Goal: Task Accomplishment & Management: Manage account settings

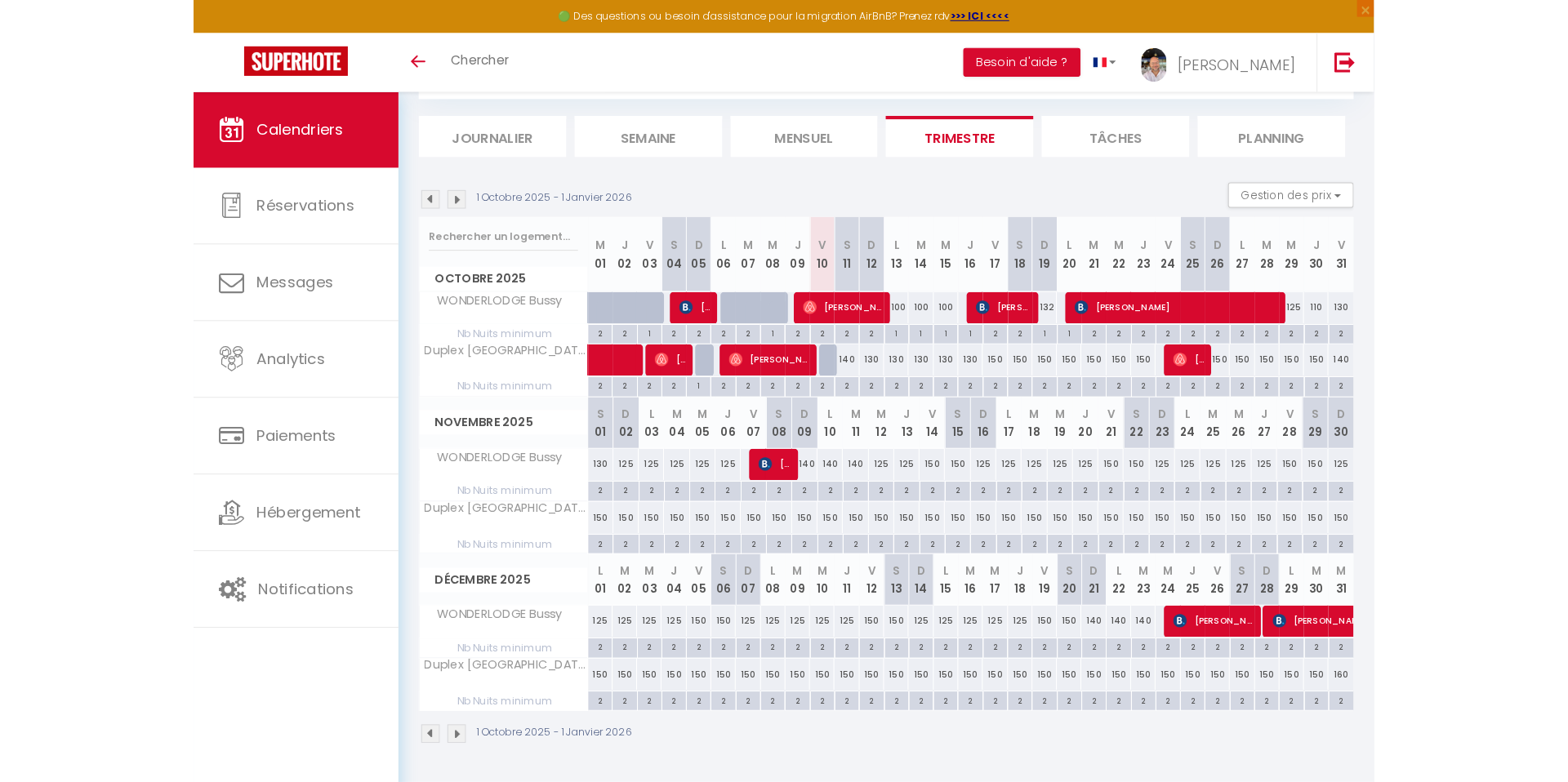
scroll to position [89, 0]
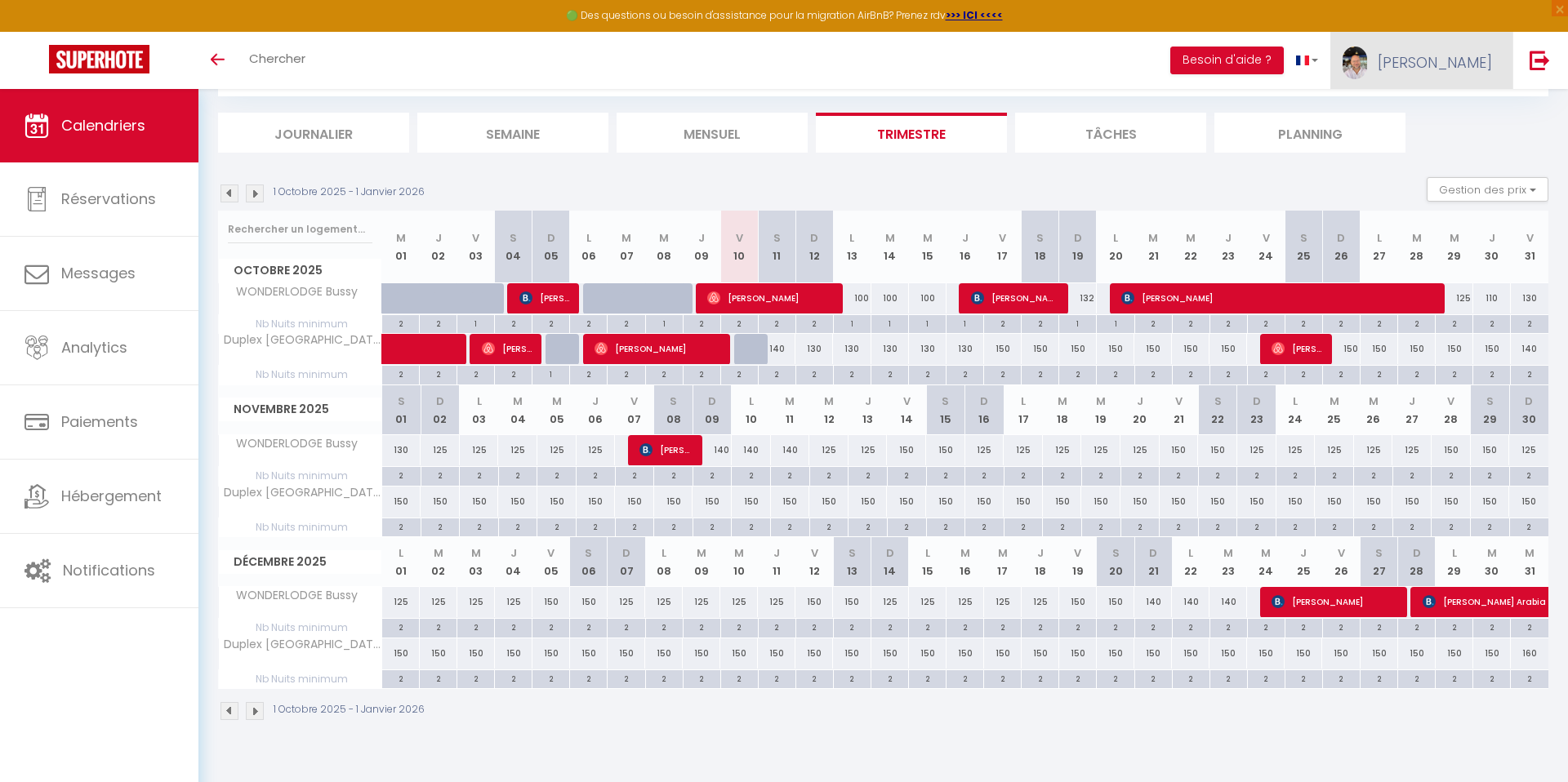
click at [1143, 65] on span "[PERSON_NAME]" at bounding box center [1435, 62] width 114 height 21
click at [1143, 112] on link "Paramètres" at bounding box center [1447, 113] width 121 height 28
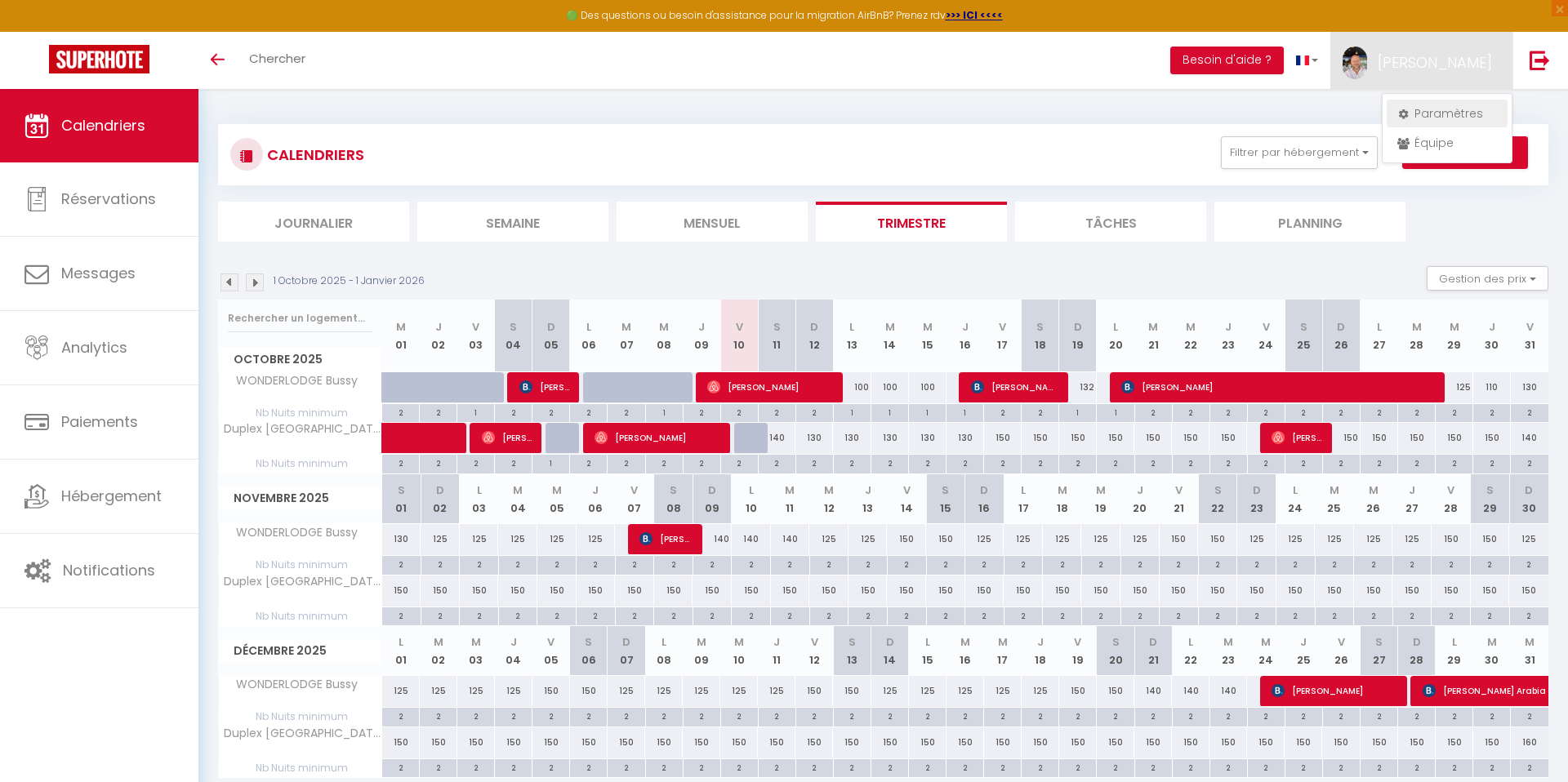
select select "28"
select select "fr"
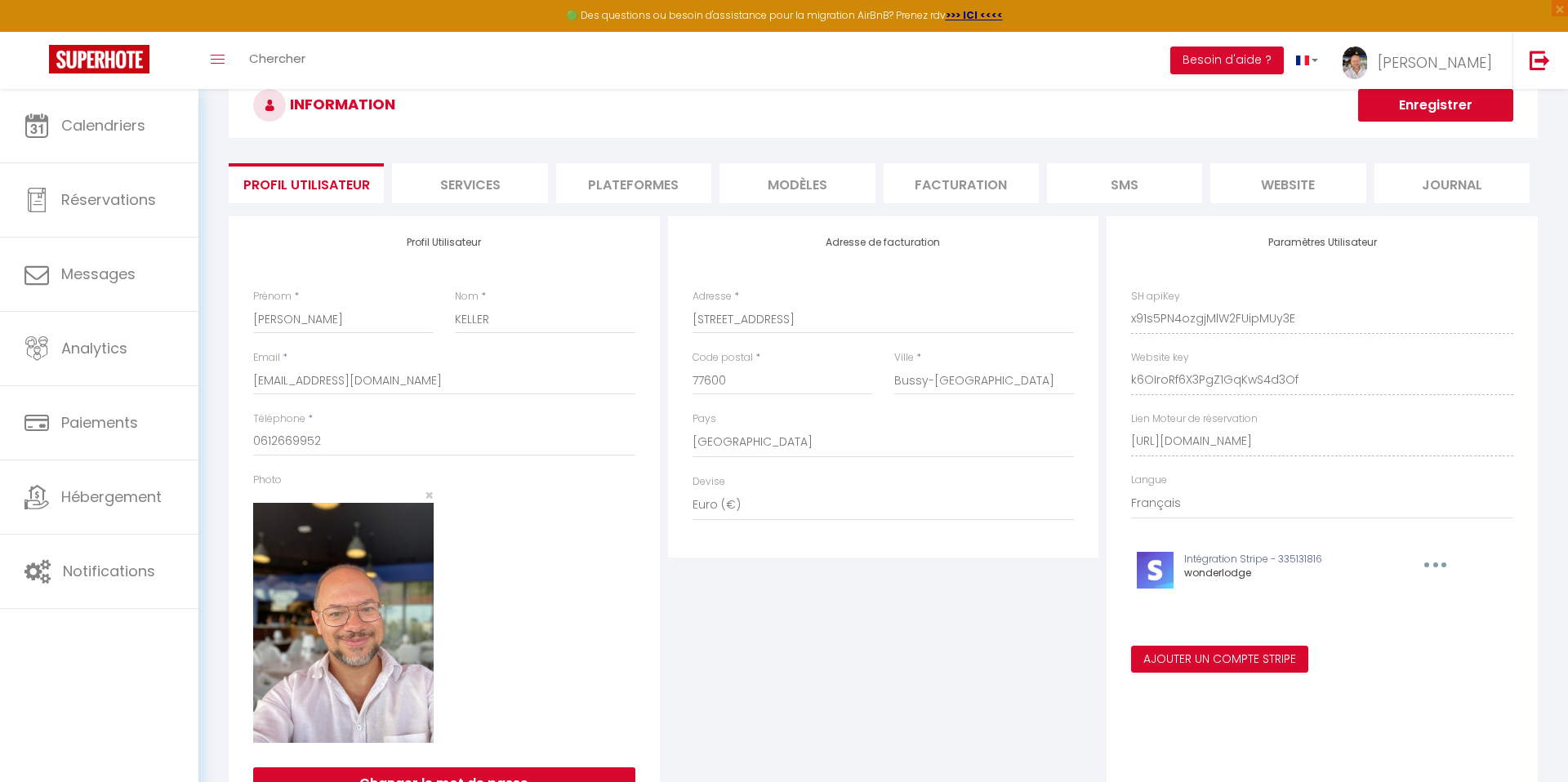
scroll to position [47, 0]
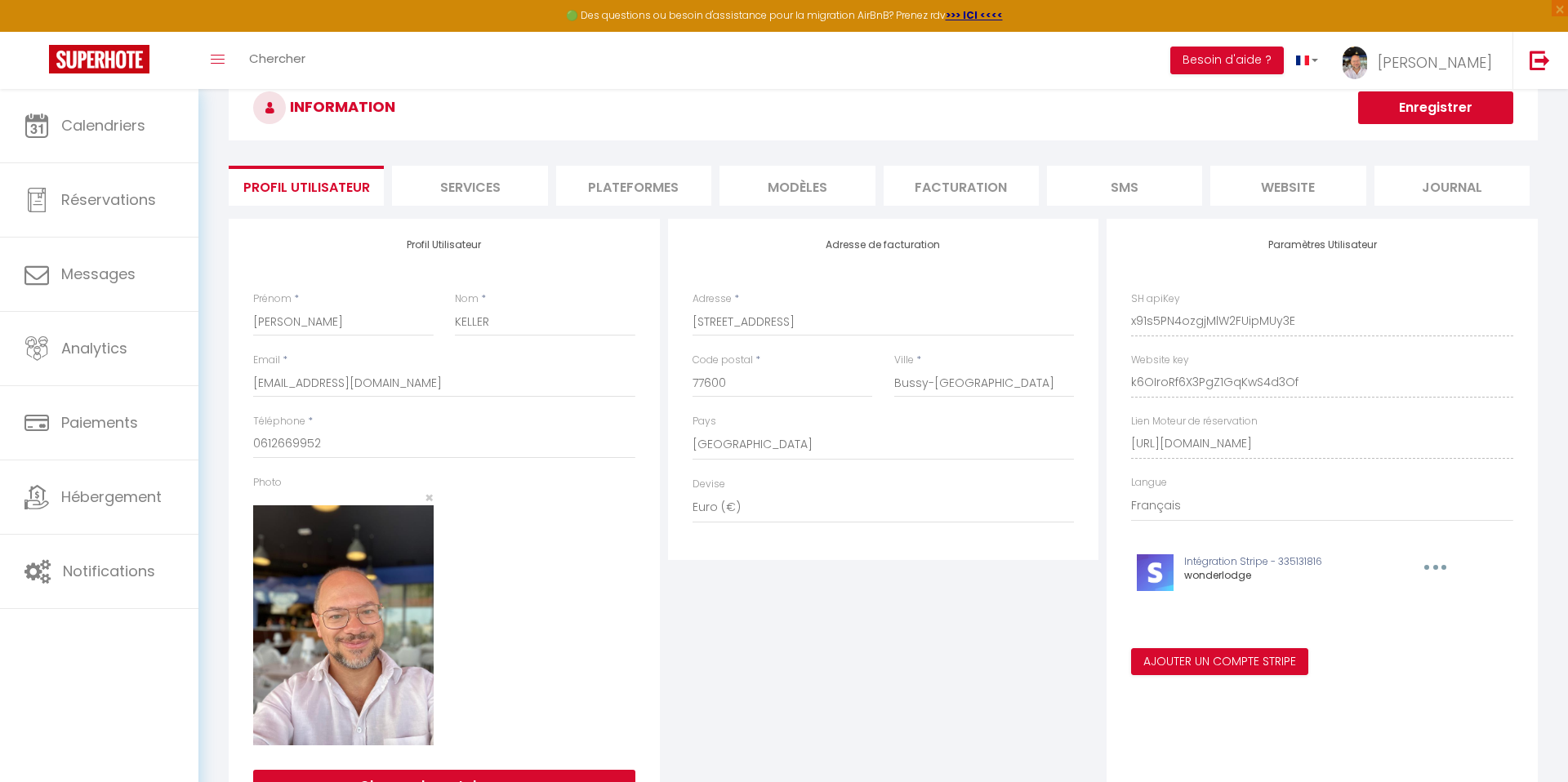
click at [1143, 187] on li "website" at bounding box center [1288, 185] width 156 height 40
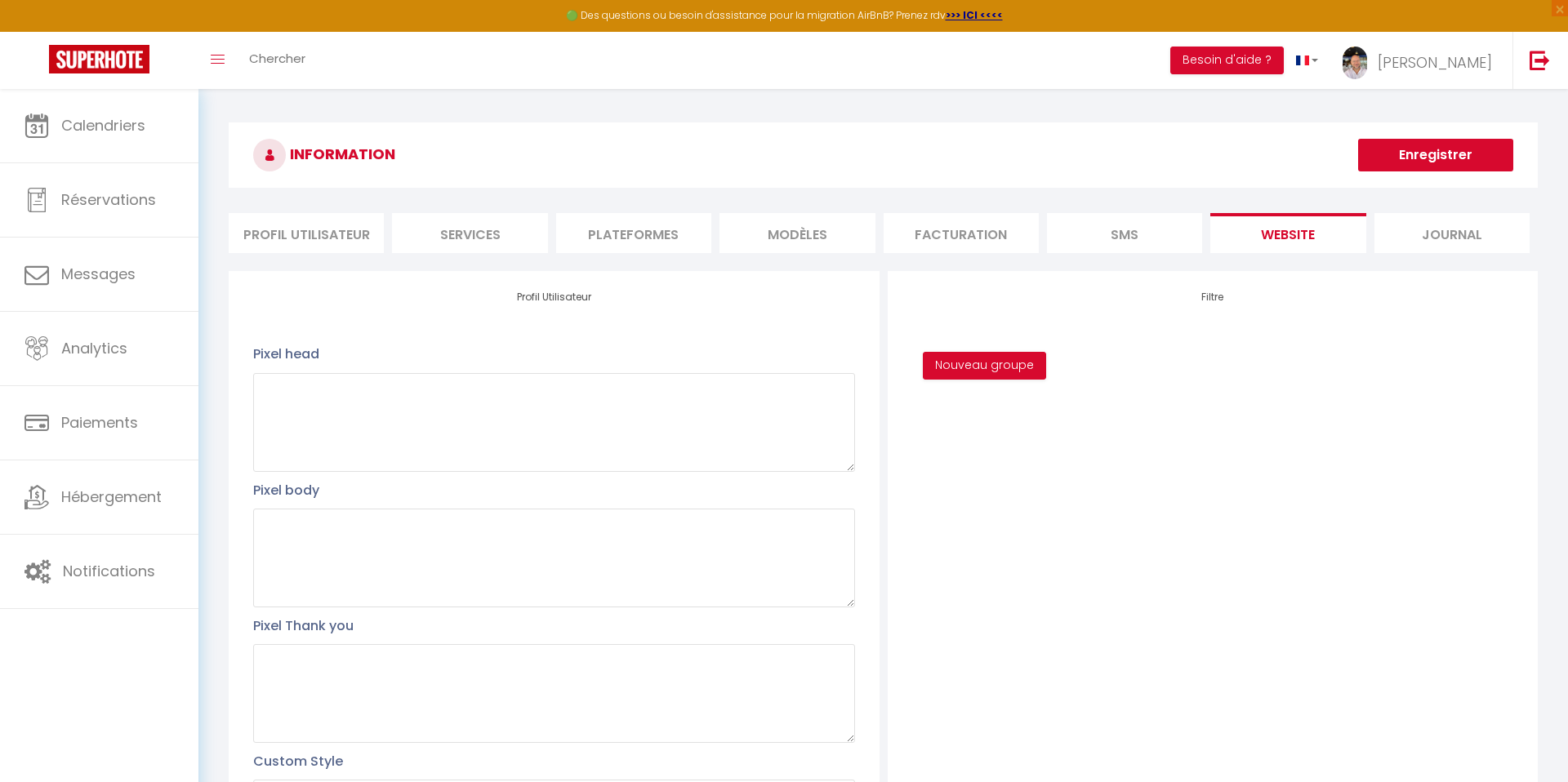
click at [637, 235] on li "Plateformes" at bounding box center [634, 232] width 156 height 40
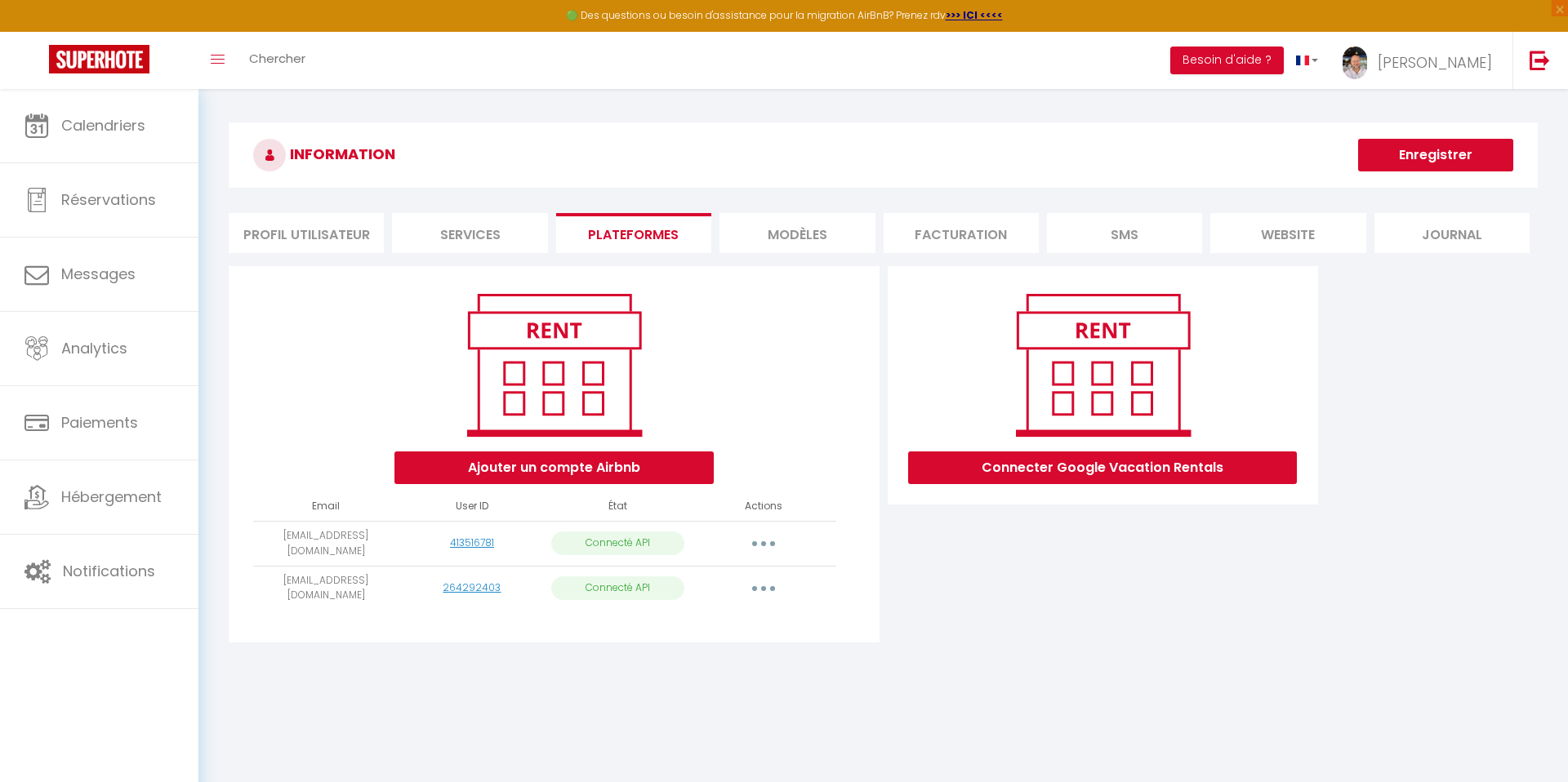
click at [454, 236] on li "Services" at bounding box center [470, 232] width 156 height 40
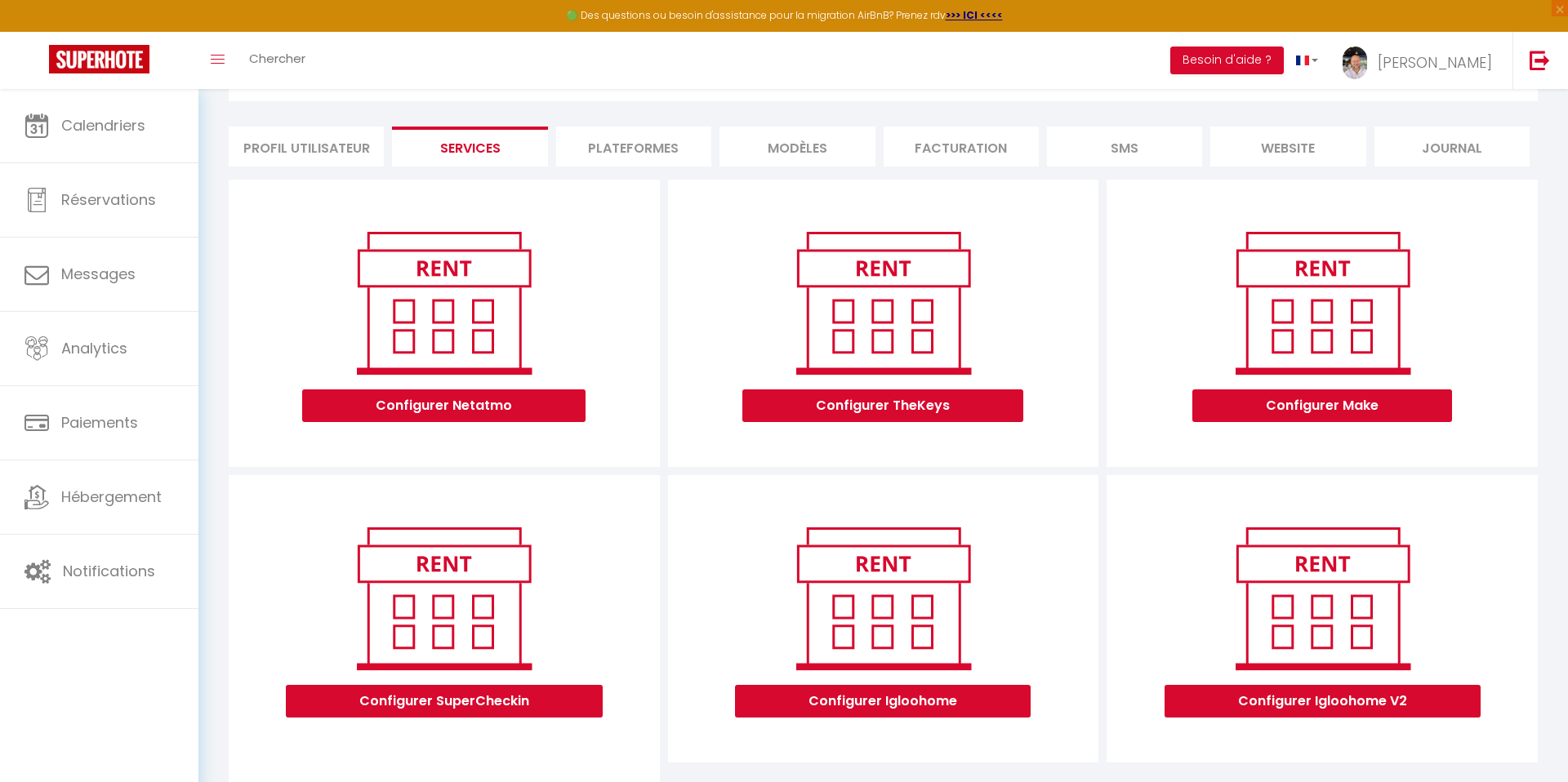
scroll to position [88, 0]
click at [293, 154] on li "Profil Utilisateur" at bounding box center [306, 146] width 156 height 40
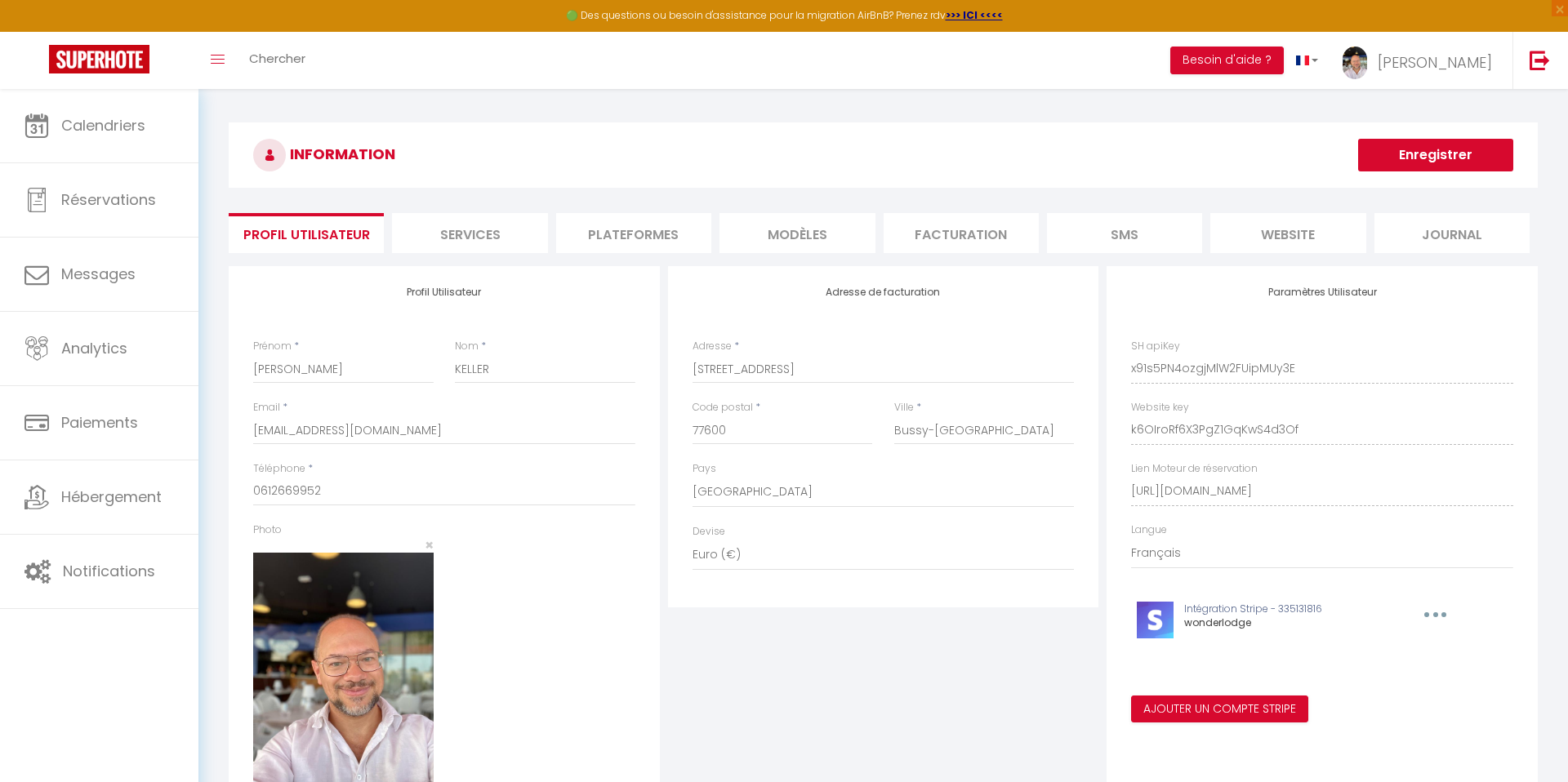
click at [1143, 228] on li "SMS" at bounding box center [1125, 232] width 156 height 40
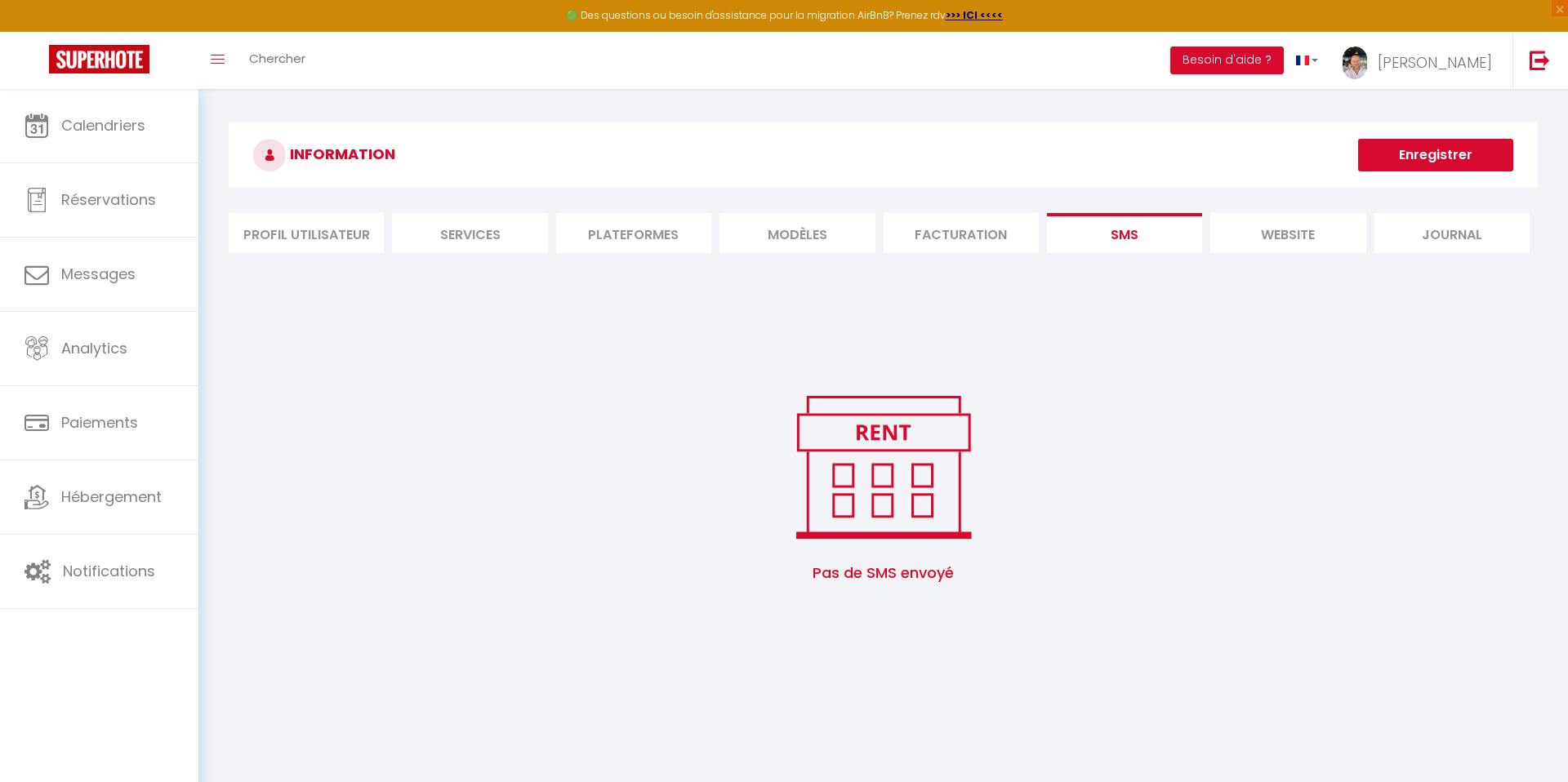
click at [1004, 236] on li "Facturation" at bounding box center [961, 232] width 156 height 40
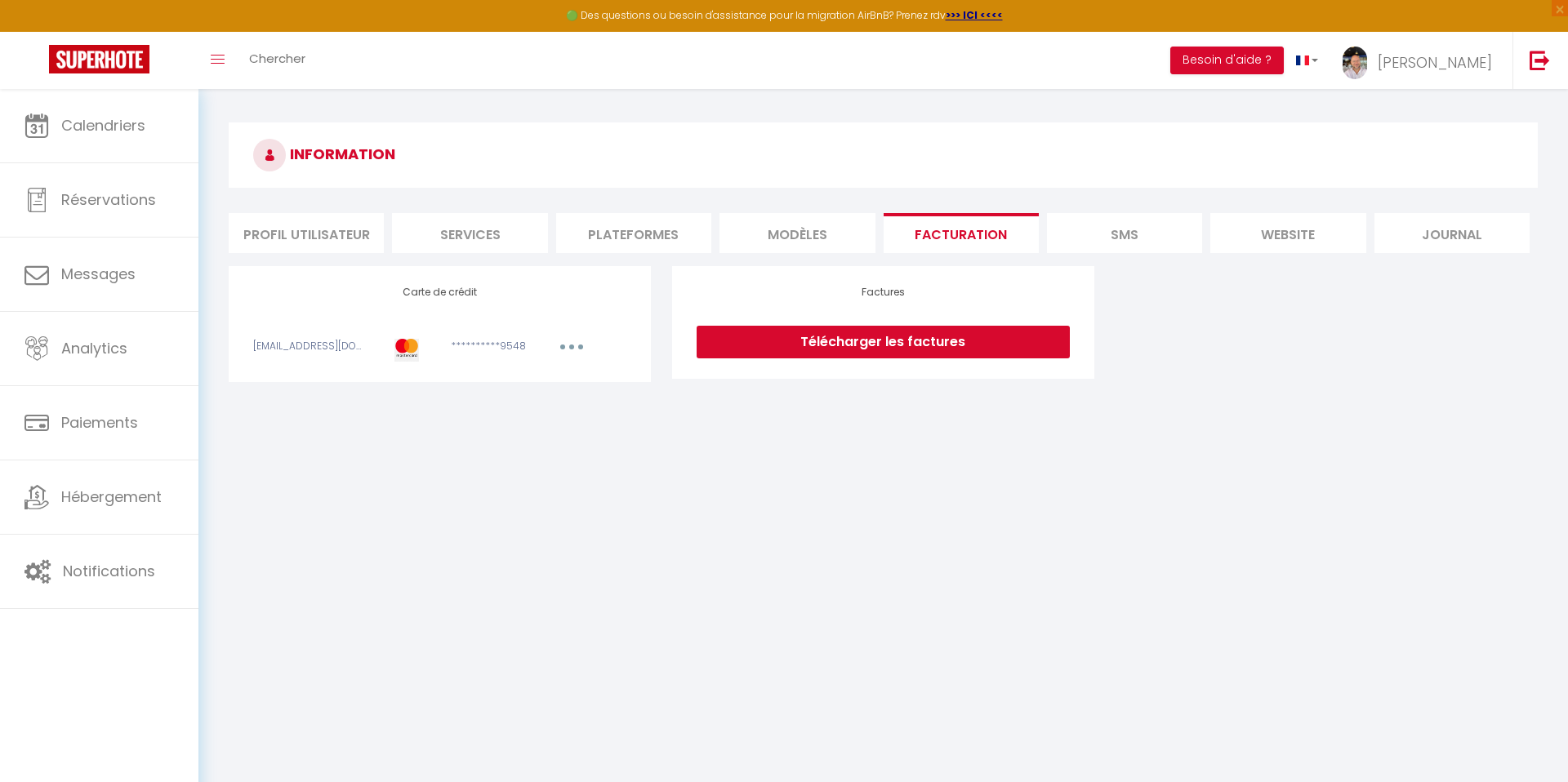
click at [801, 236] on li "MODÈLES" at bounding box center [798, 232] width 156 height 40
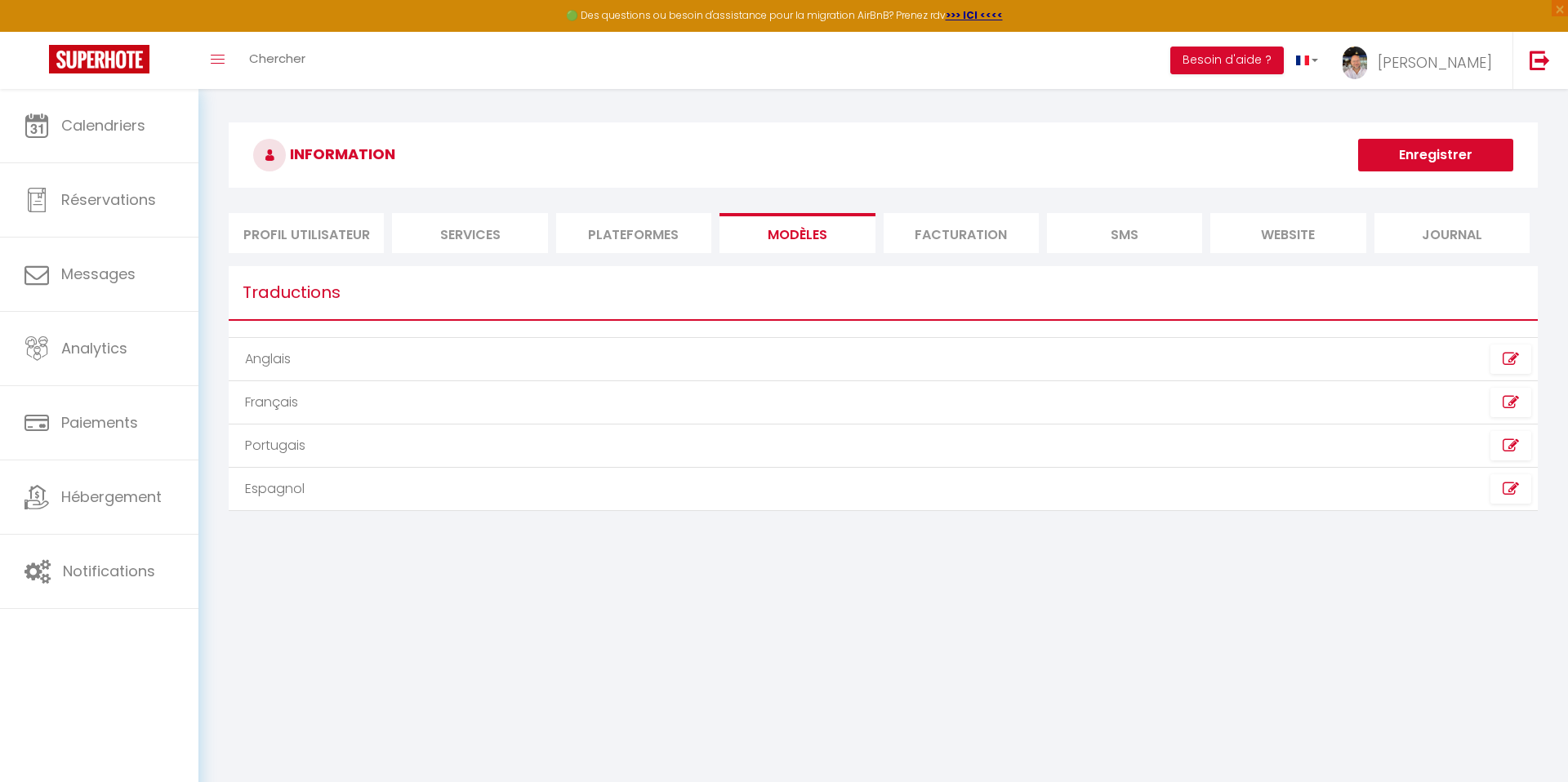
click at [642, 235] on li "Plateformes" at bounding box center [634, 232] width 156 height 40
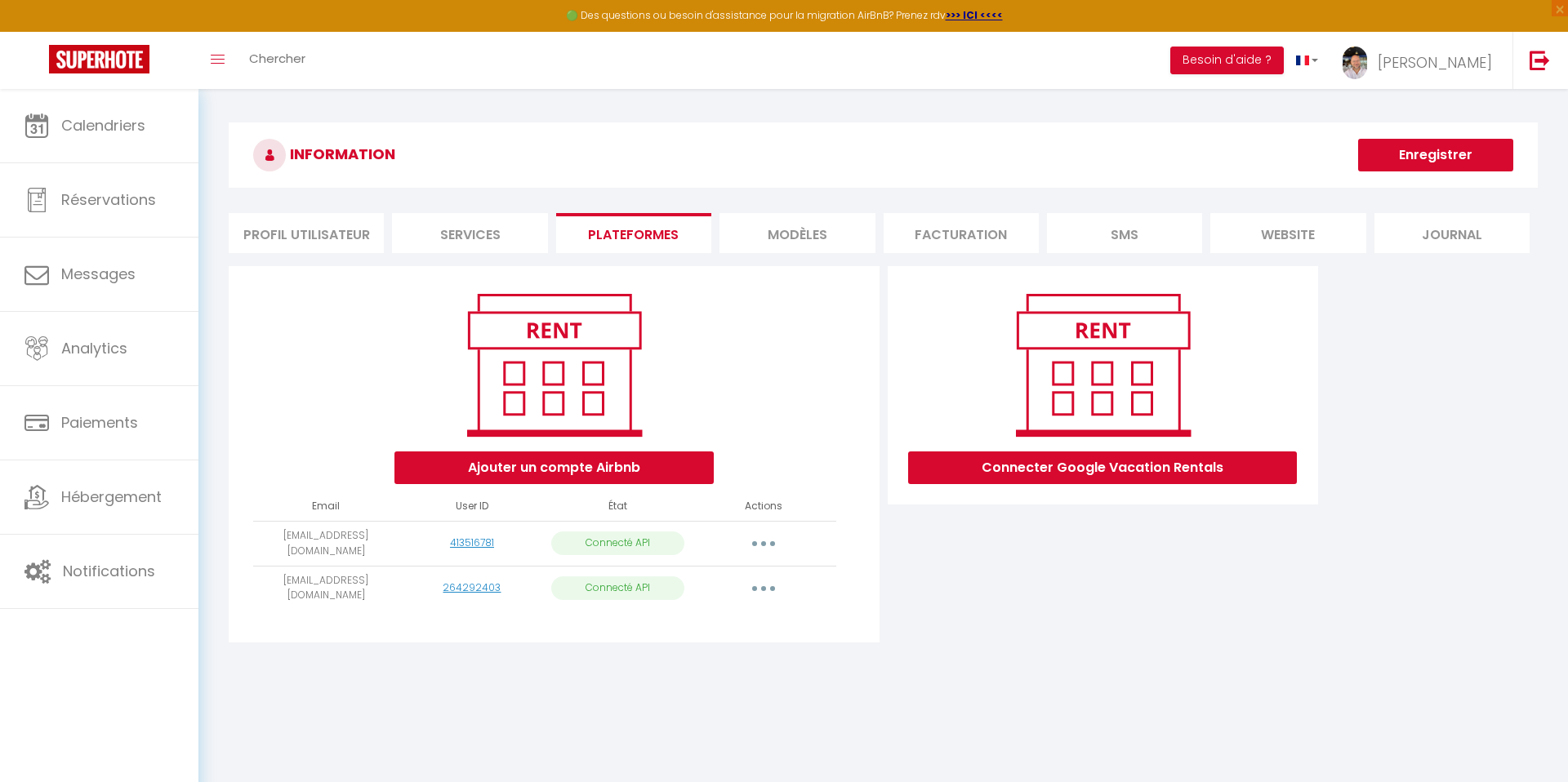
click at [491, 239] on li "Services" at bounding box center [470, 232] width 156 height 40
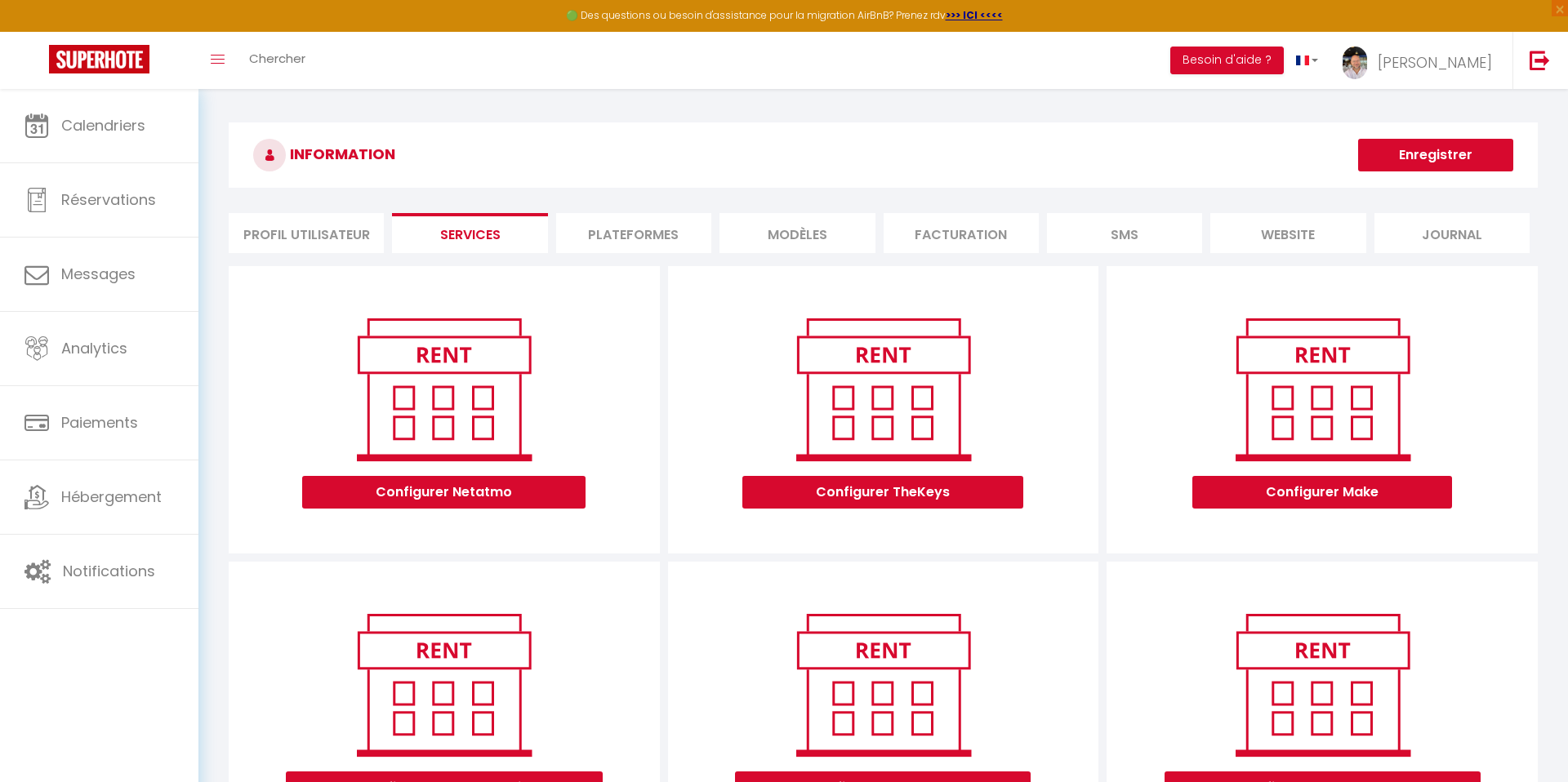
click at [285, 228] on li "Profil Utilisateur" at bounding box center [306, 232] width 156 height 40
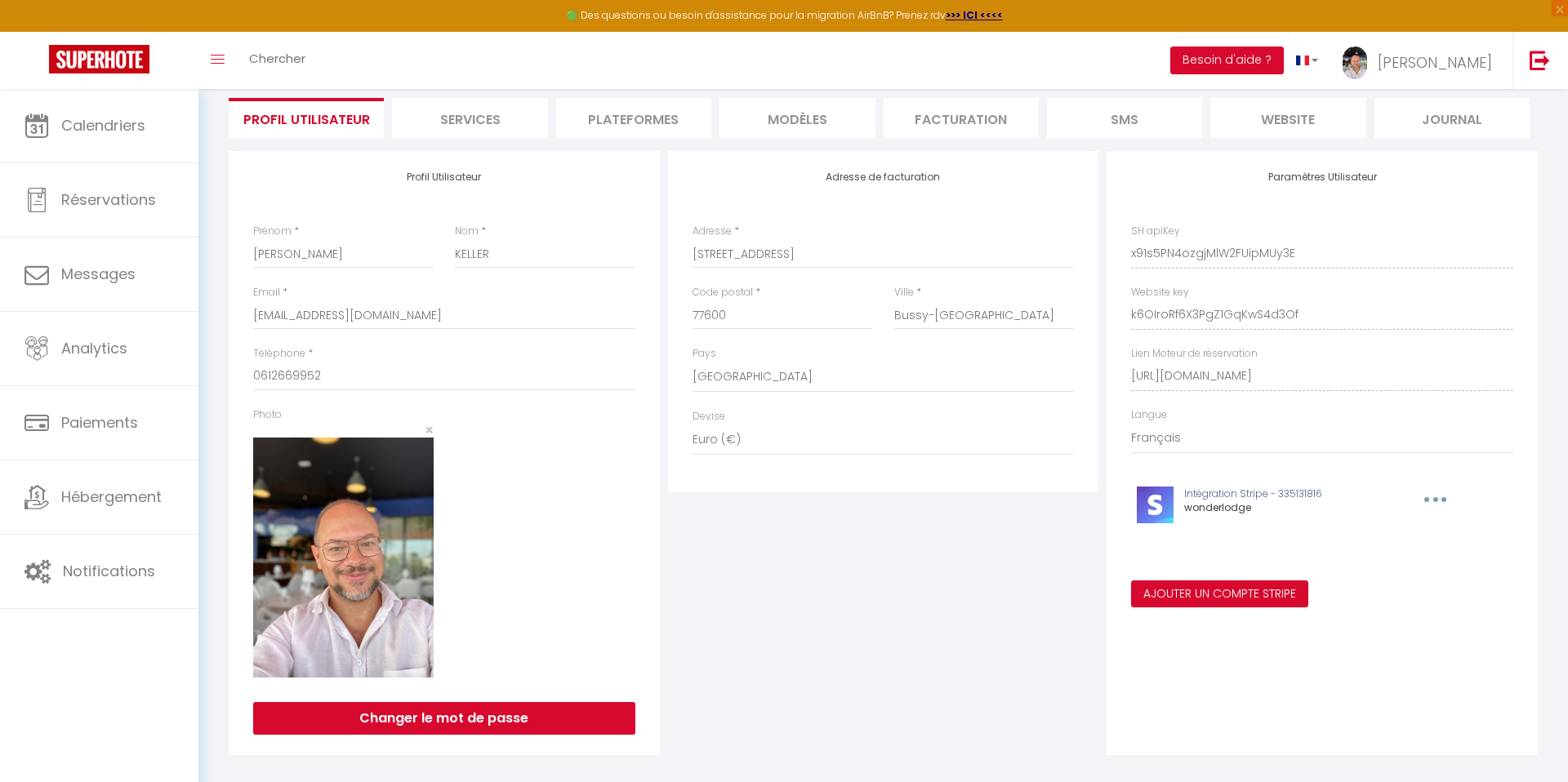
scroll to position [128, 0]
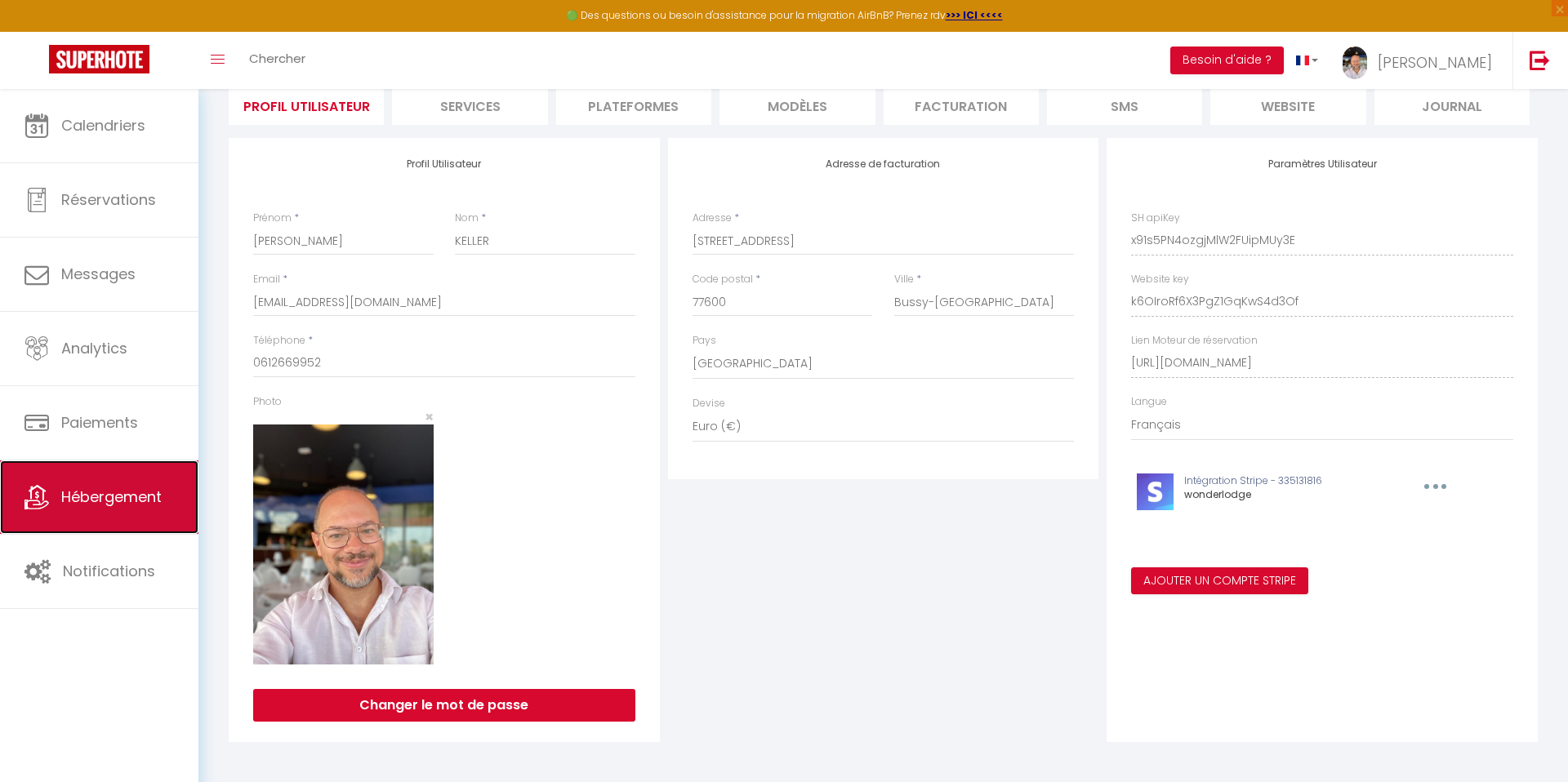
click at [109, 492] on span "Hébergement" at bounding box center [111, 496] width 100 height 21
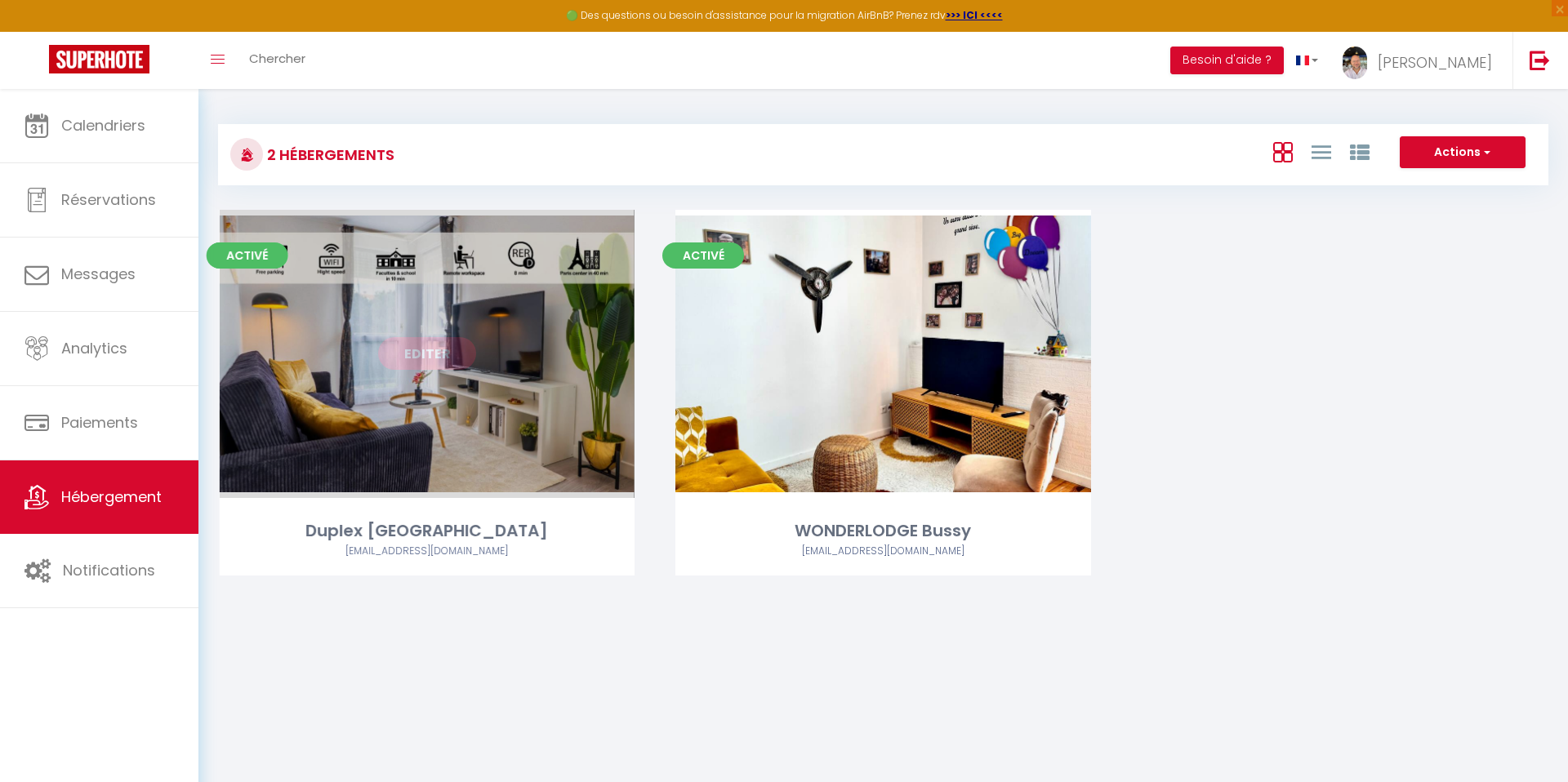
click at [442, 358] on link "Editer" at bounding box center [427, 354] width 98 height 33
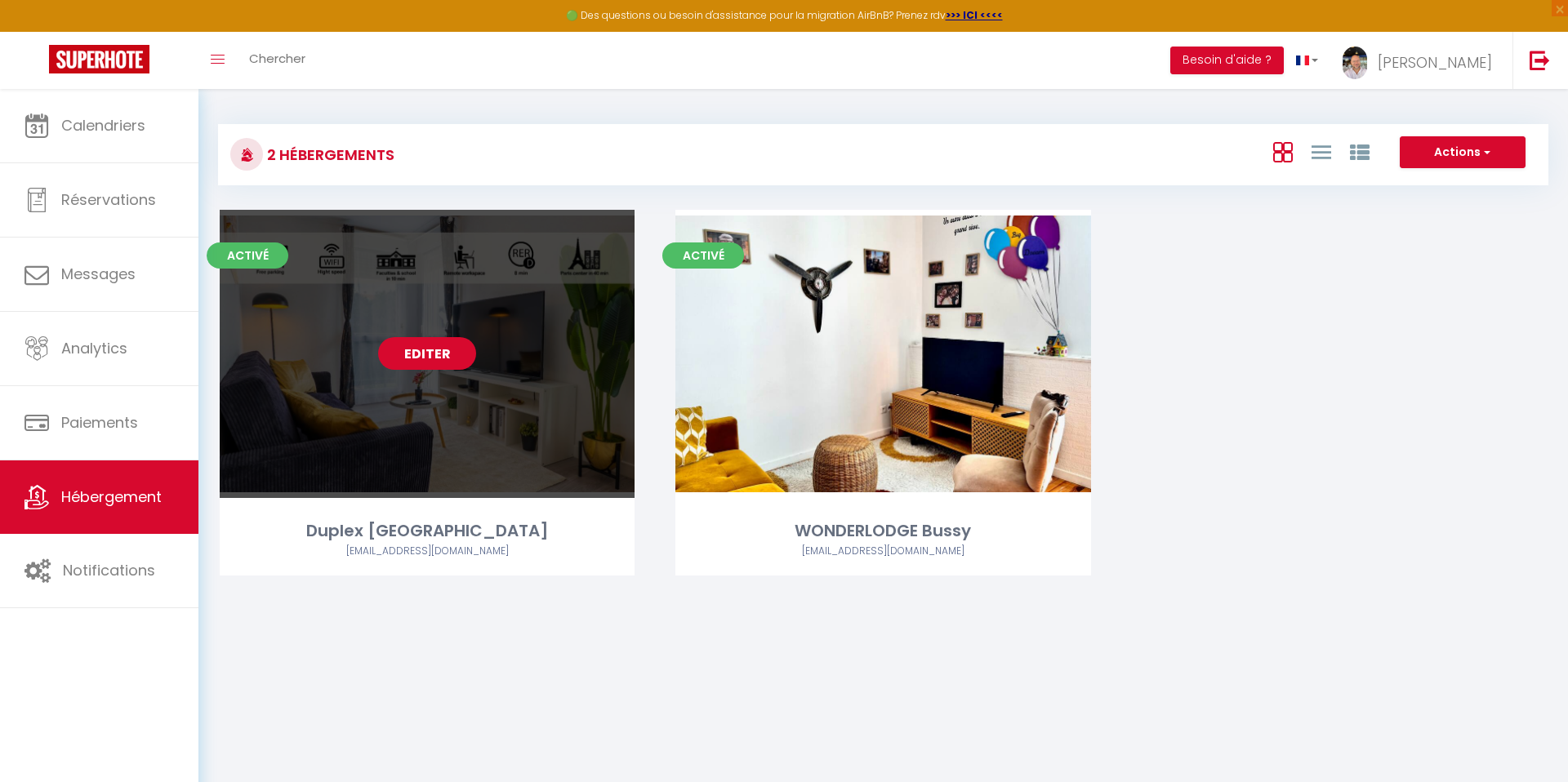
click at [435, 357] on link "Editer" at bounding box center [427, 354] width 98 height 33
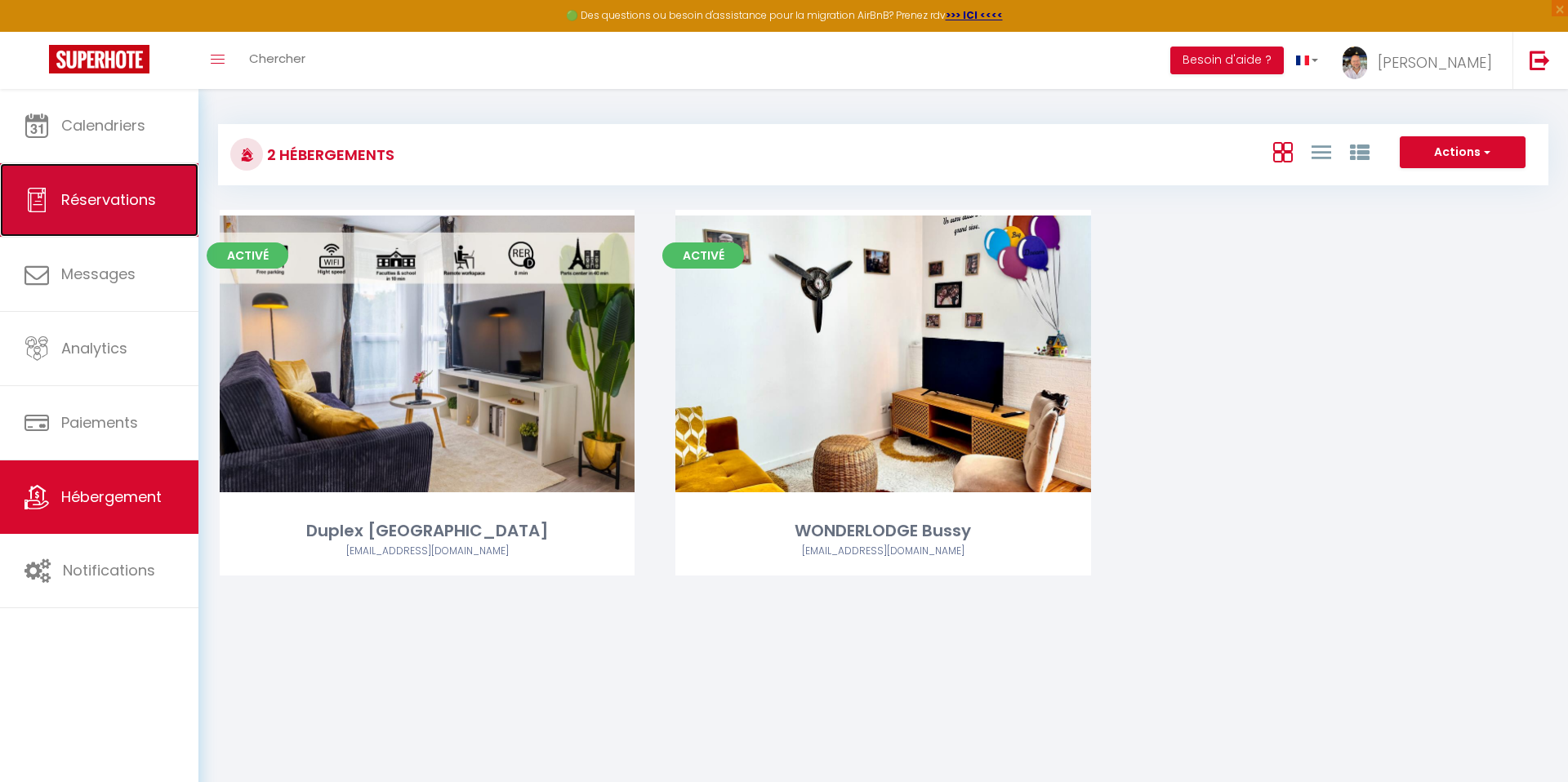
click at [95, 199] on span "Réservations" at bounding box center [108, 199] width 95 height 21
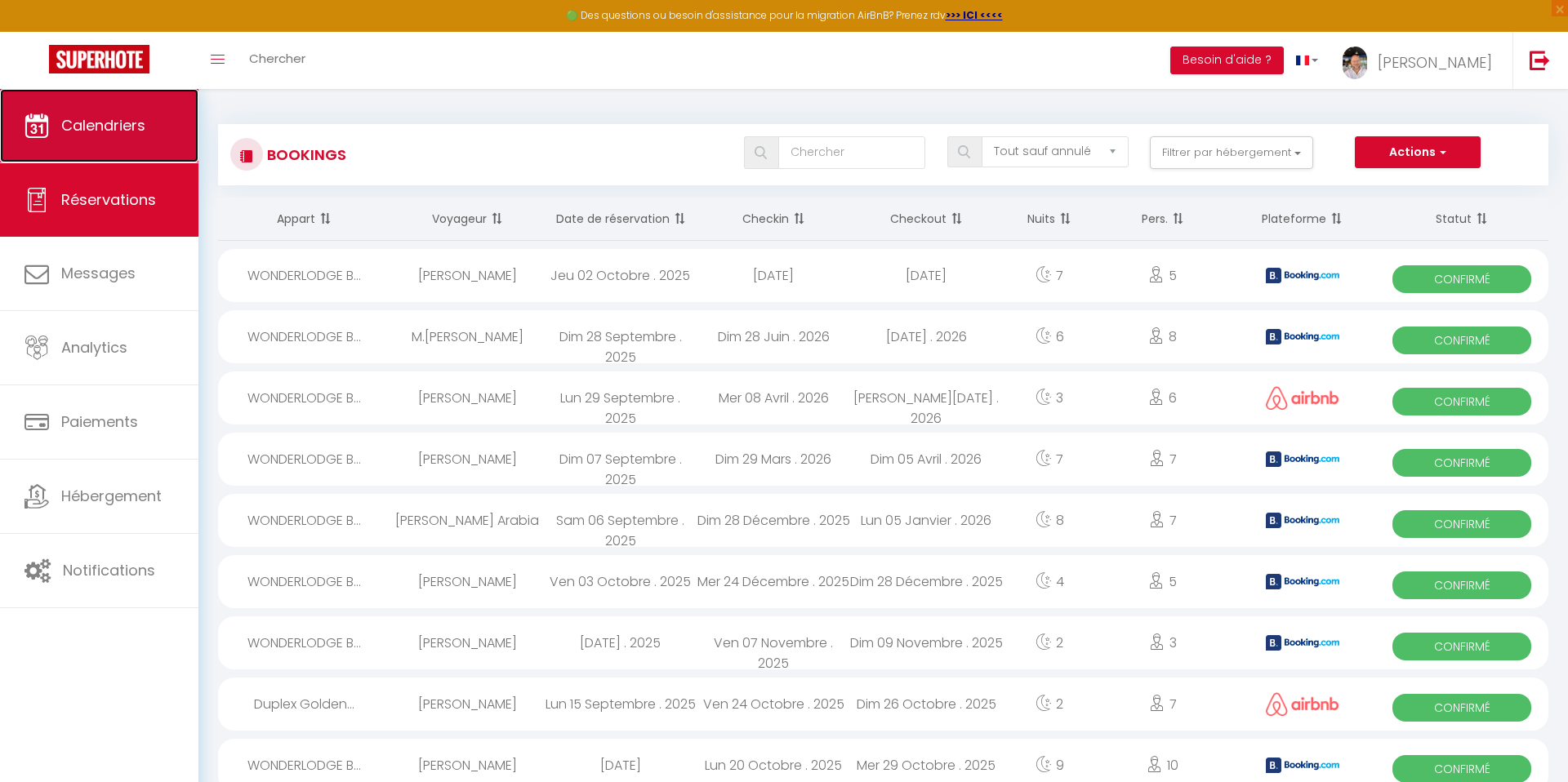
click at [98, 128] on span "Calendriers" at bounding box center [102, 125] width 84 height 21
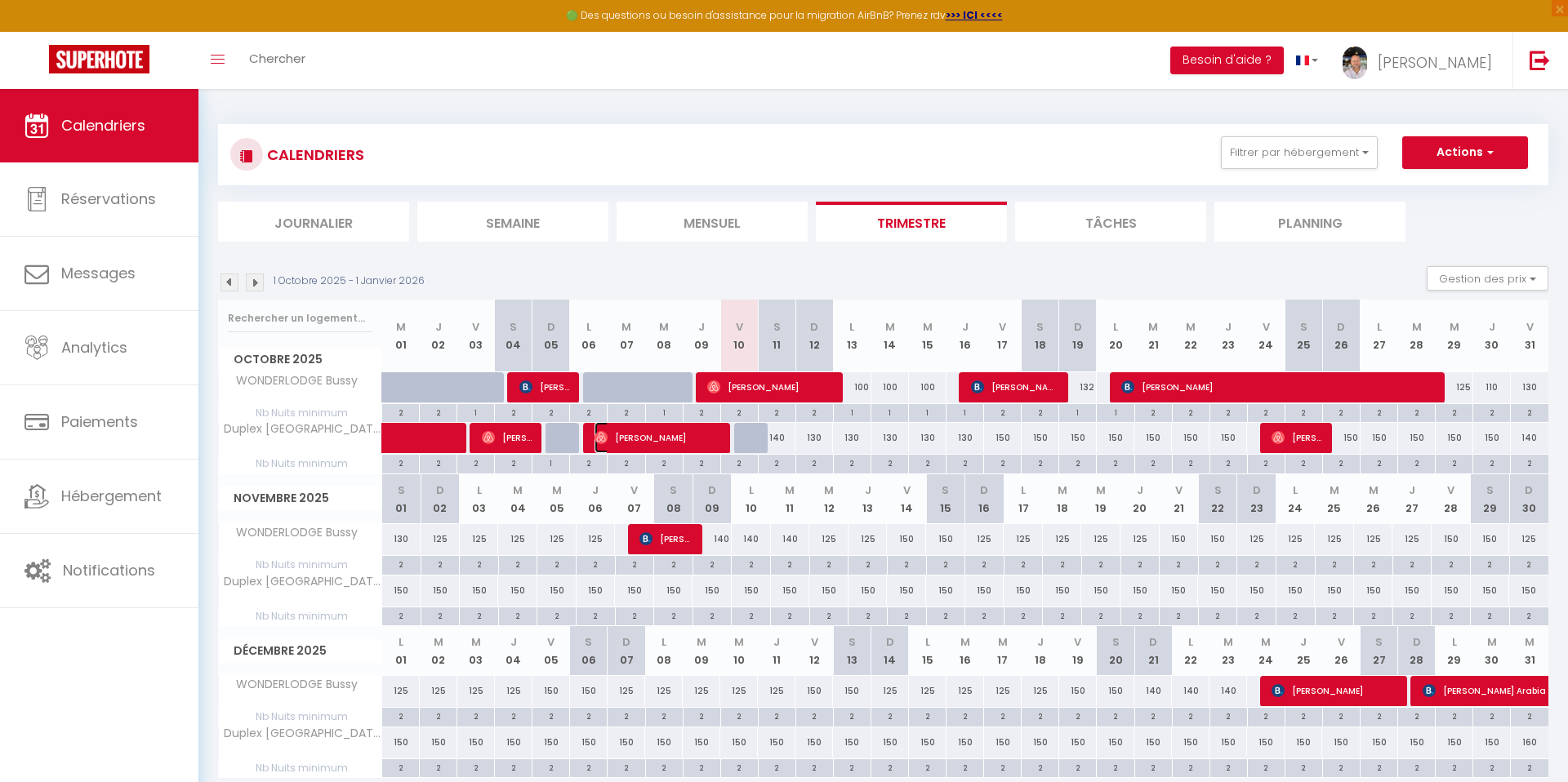
click at [686, 436] on span "[PERSON_NAME]" at bounding box center [657, 438] width 125 height 32
select select "OK"
select select "0"
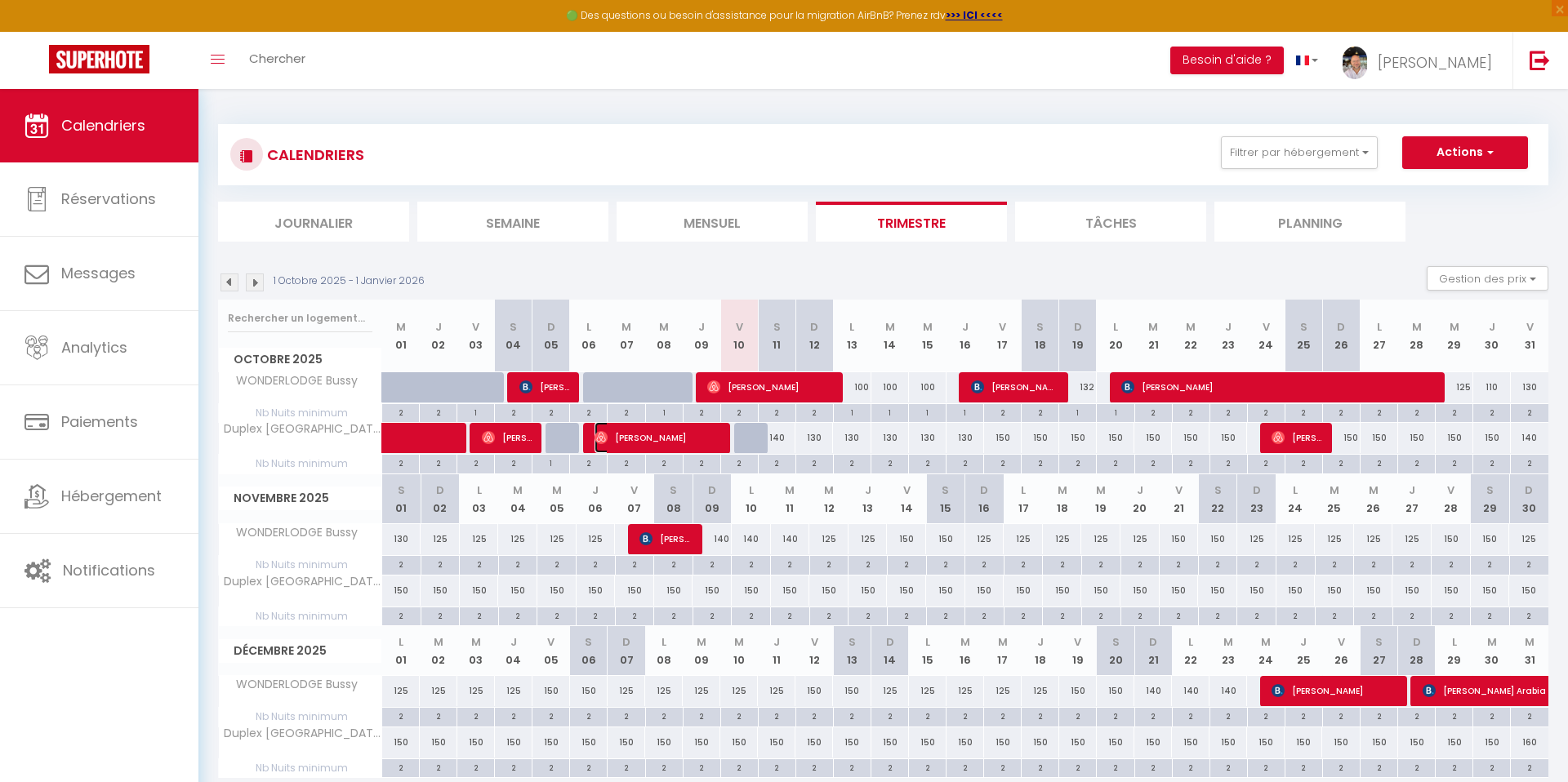
select select "1"
select select
select select "51043"
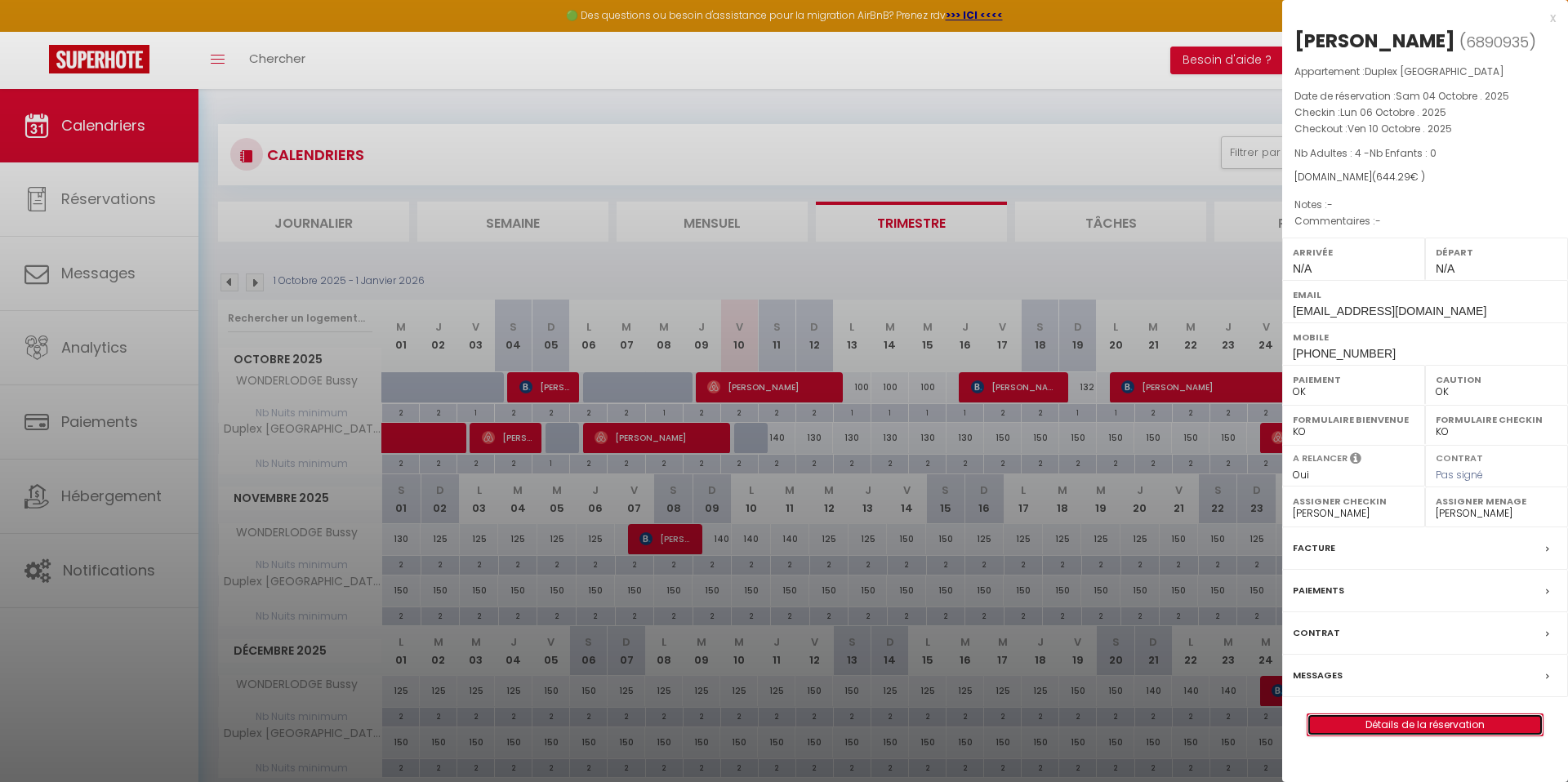
click at [1143, 724] on link "Détails de la réservation" at bounding box center [1425, 726] width 235 height 22
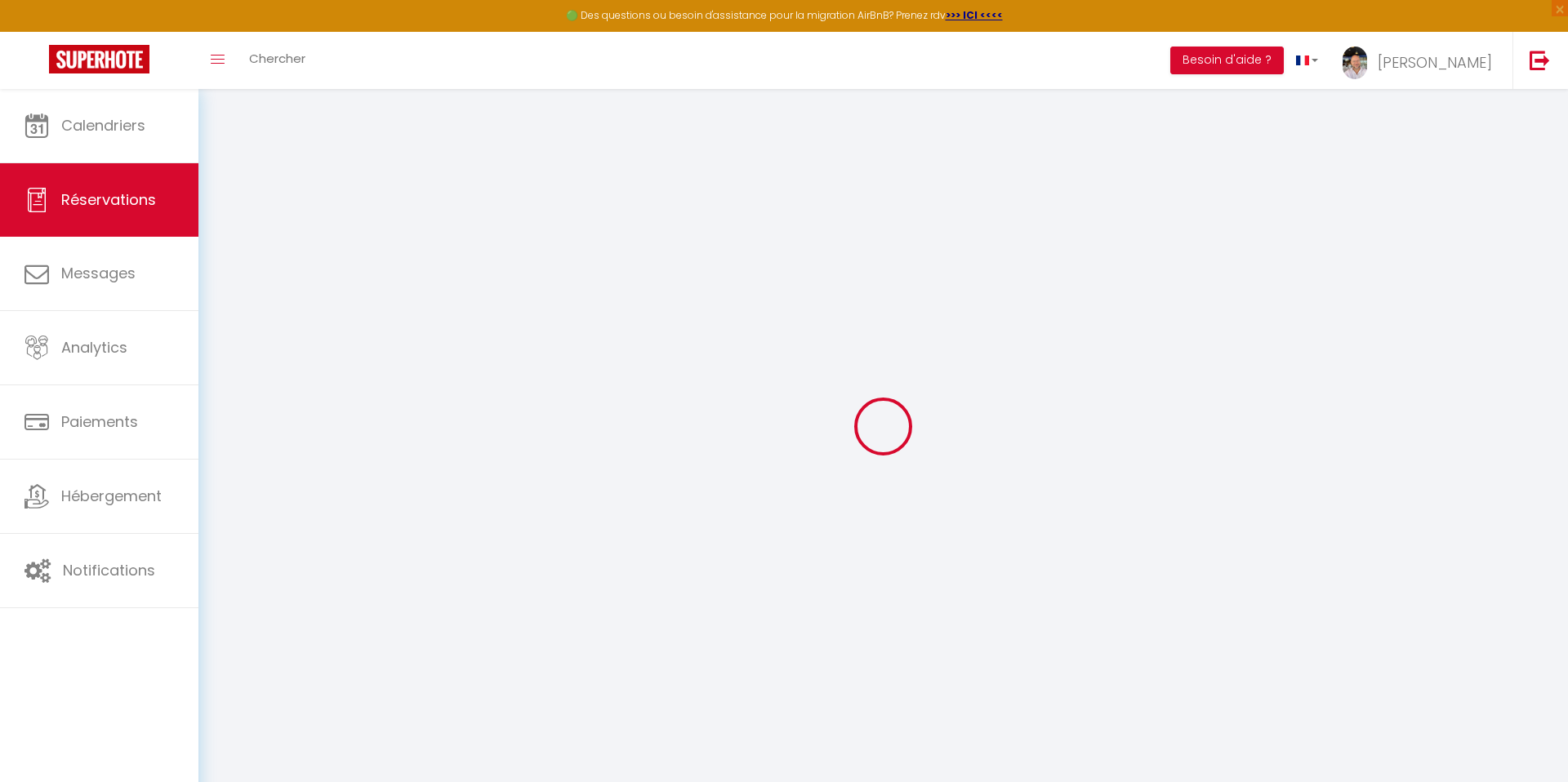
type input "[PERSON_NAME]"
type input "Delcroix"
type input "[EMAIL_ADDRESS][DOMAIN_NAME]"
type input "[PHONE_NUMBER]"
select select
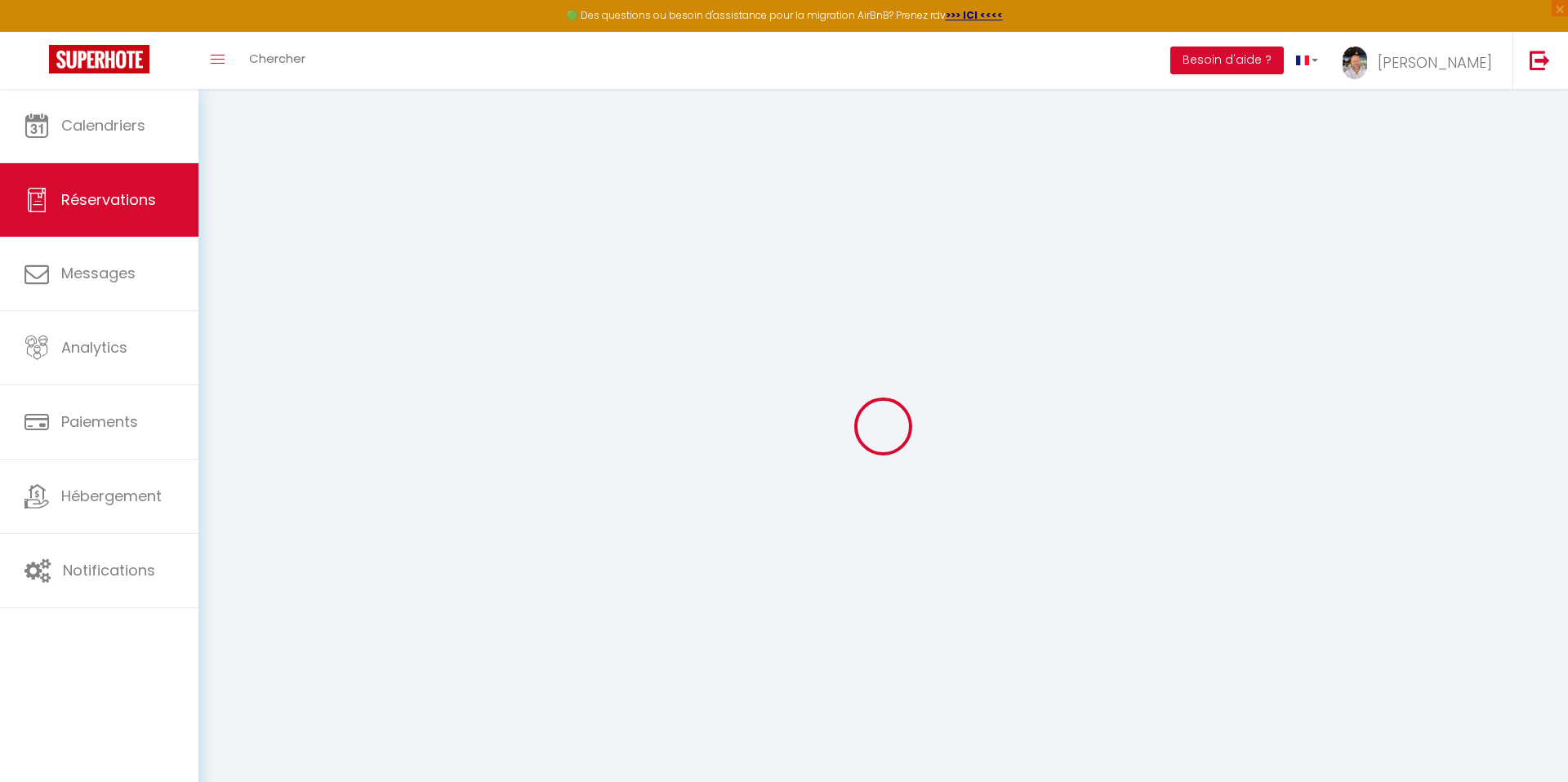
type input "105.95"
select select "75044"
select select "1"
select select
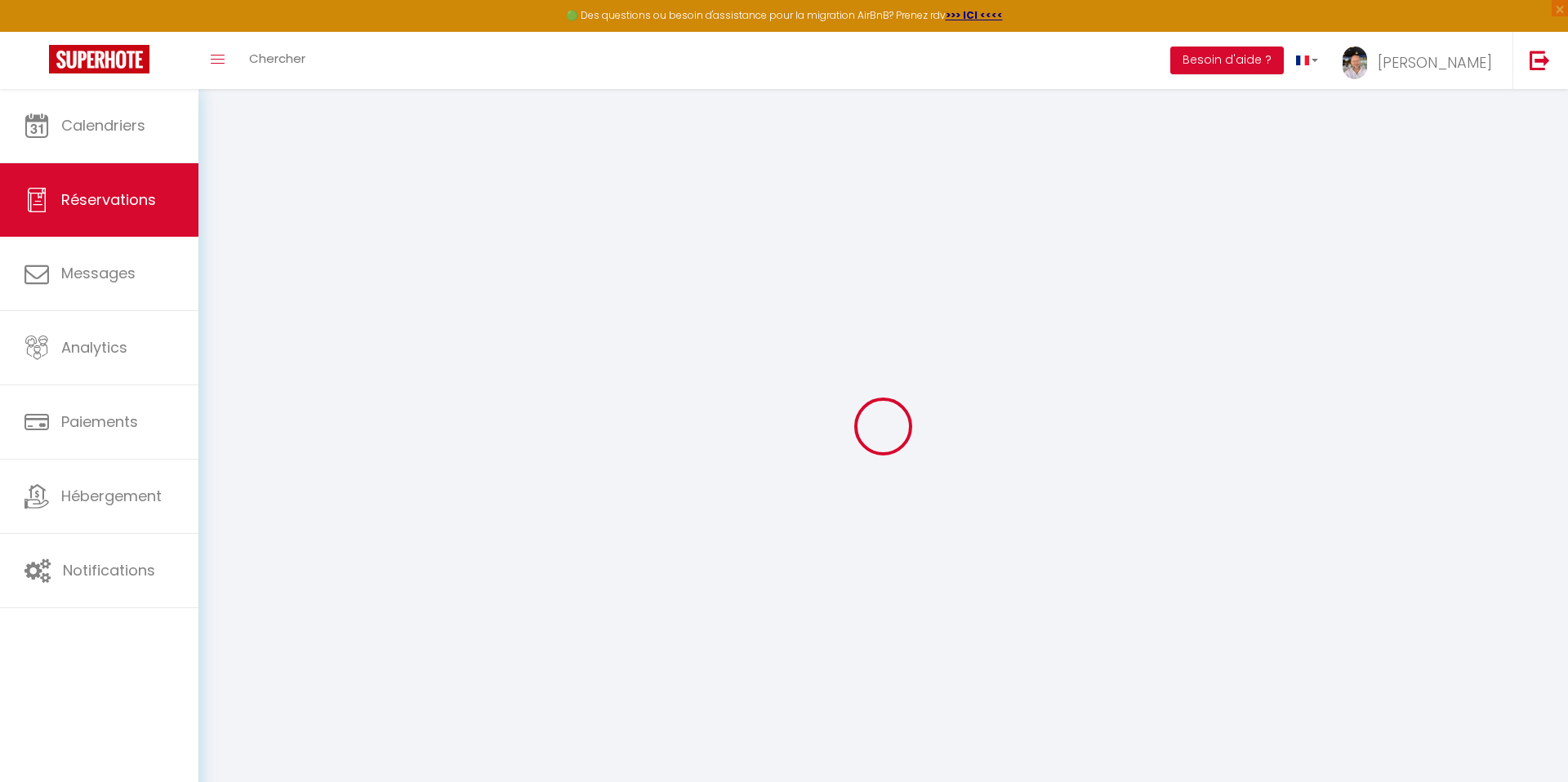
type input "4"
select select "12"
select select
type input "489.6"
checkbox input "false"
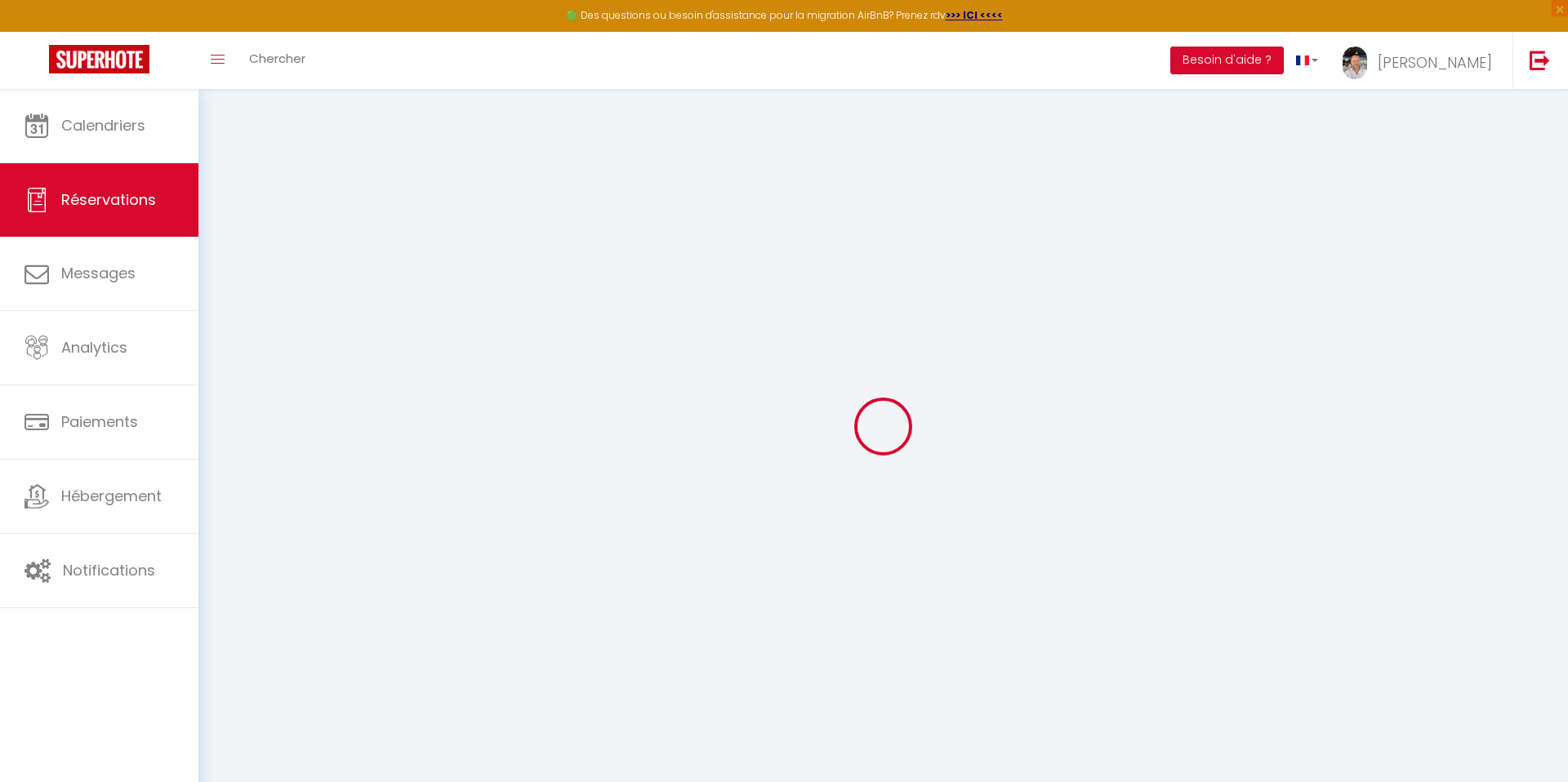
type input "0"
select select "1"
type input "99"
type input "0"
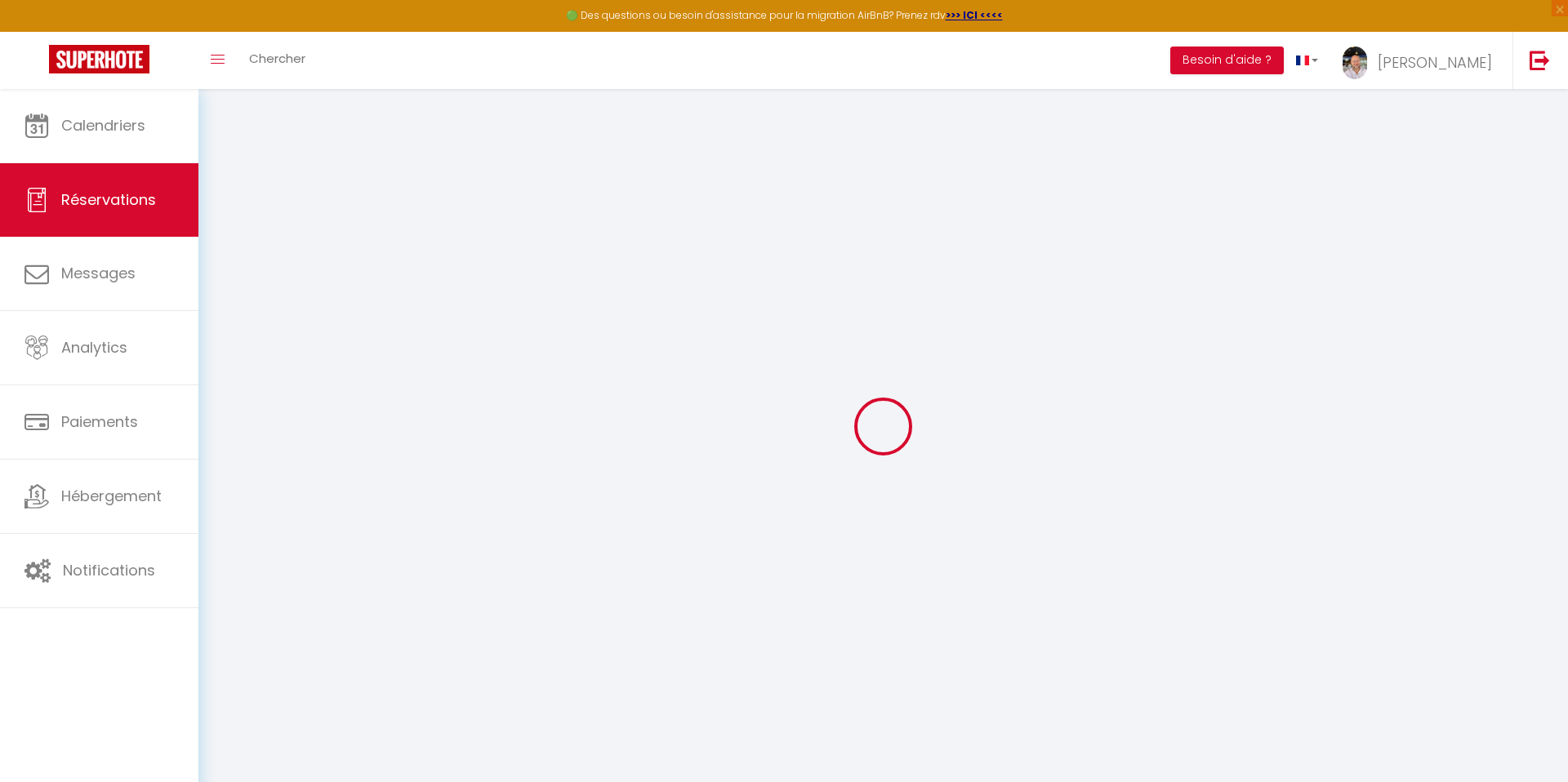
select select
select select "15"
checkbox input "false"
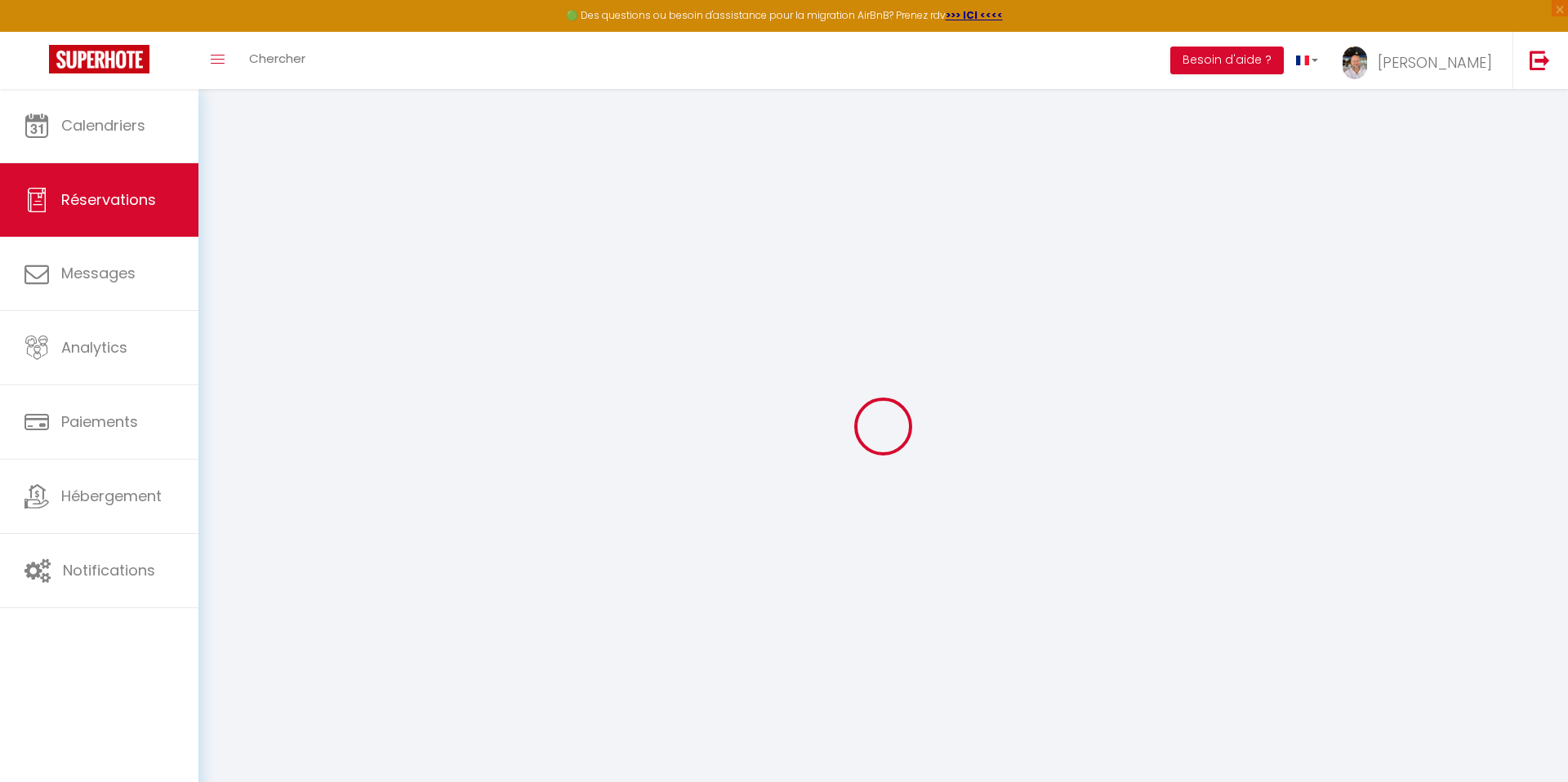
select index
select select
checkbox input "false"
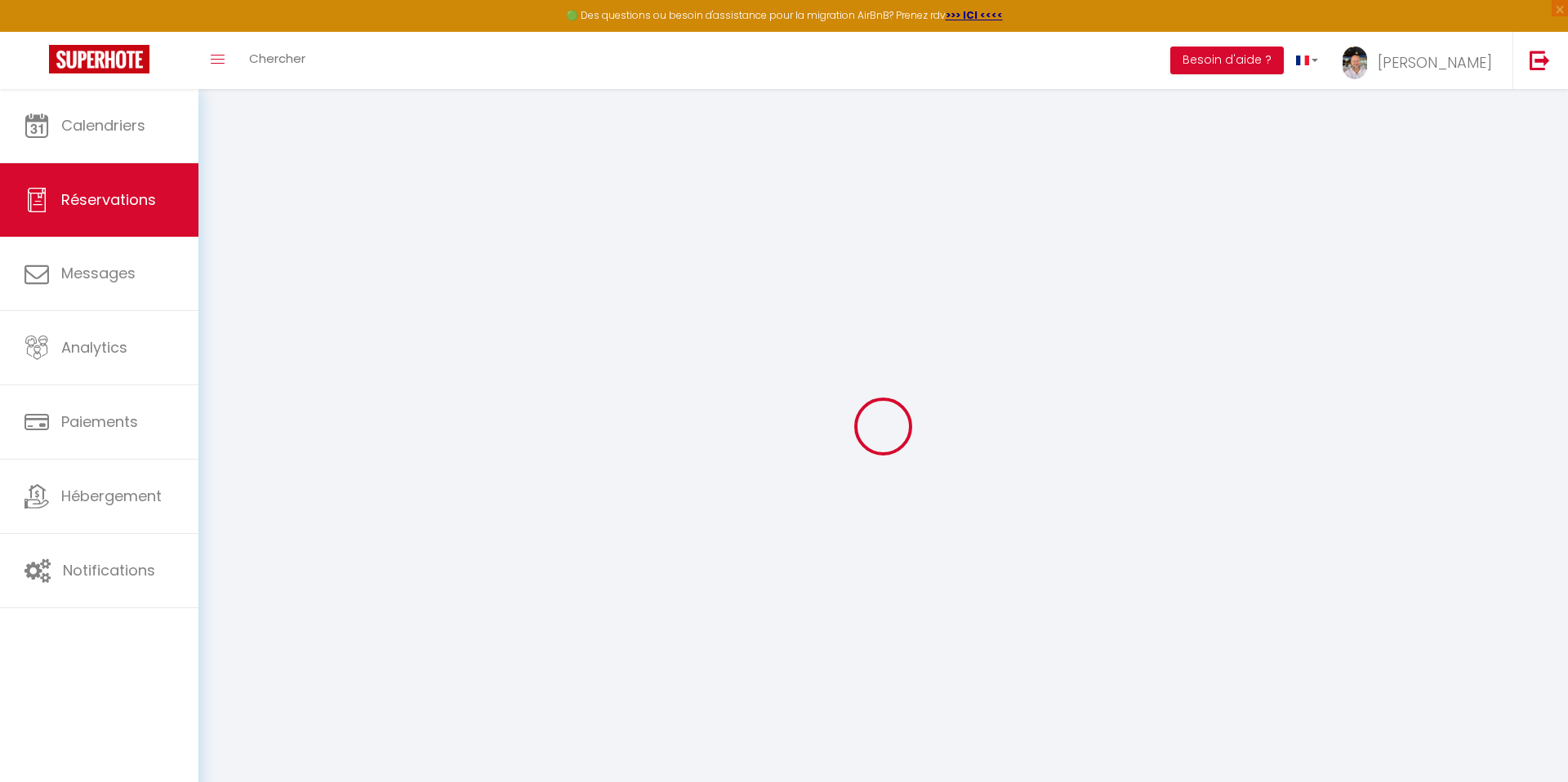
select index
select select
checkbox input "false"
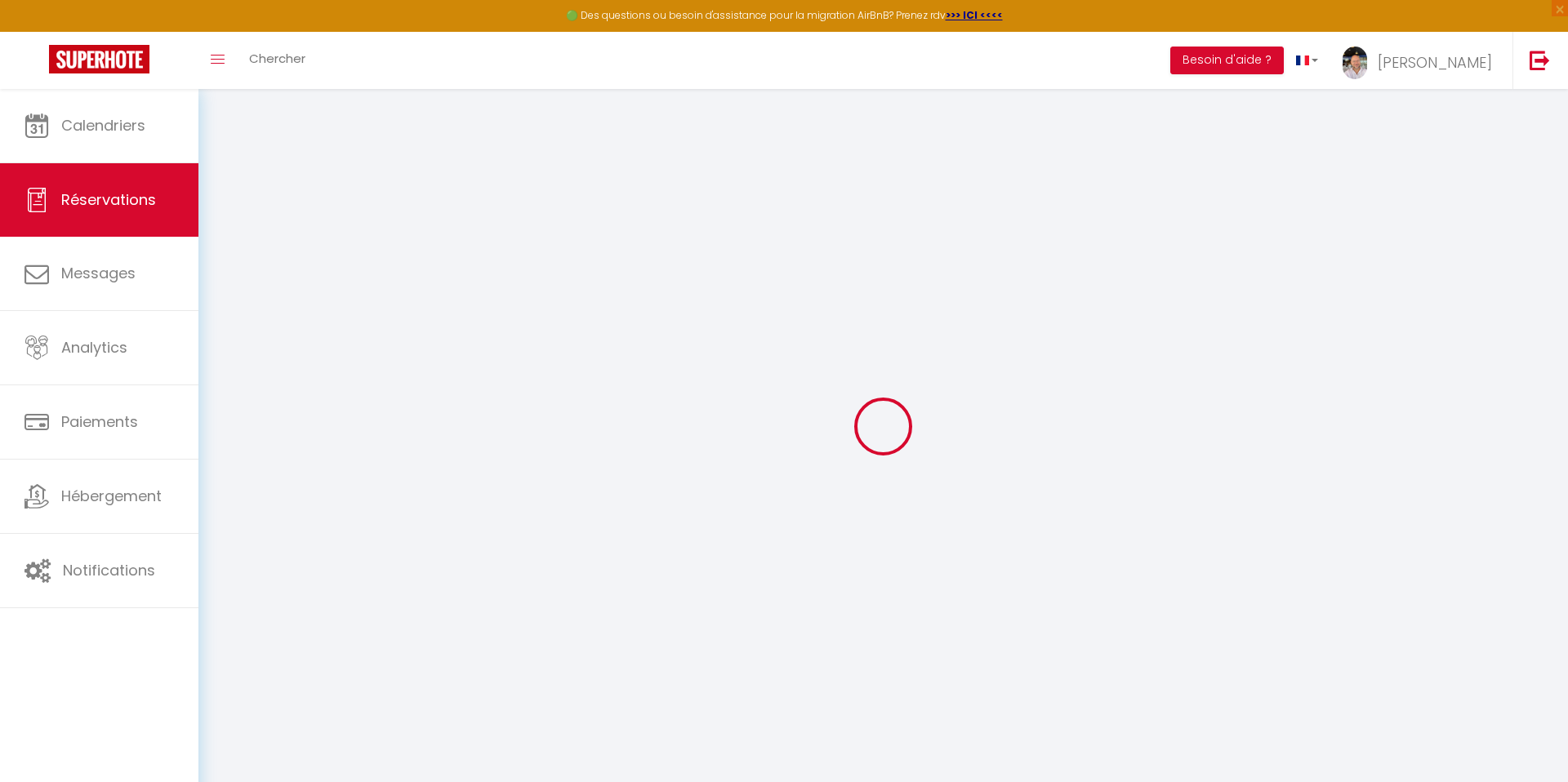
select index
select select
type input "99"
type input "55.69"
select select
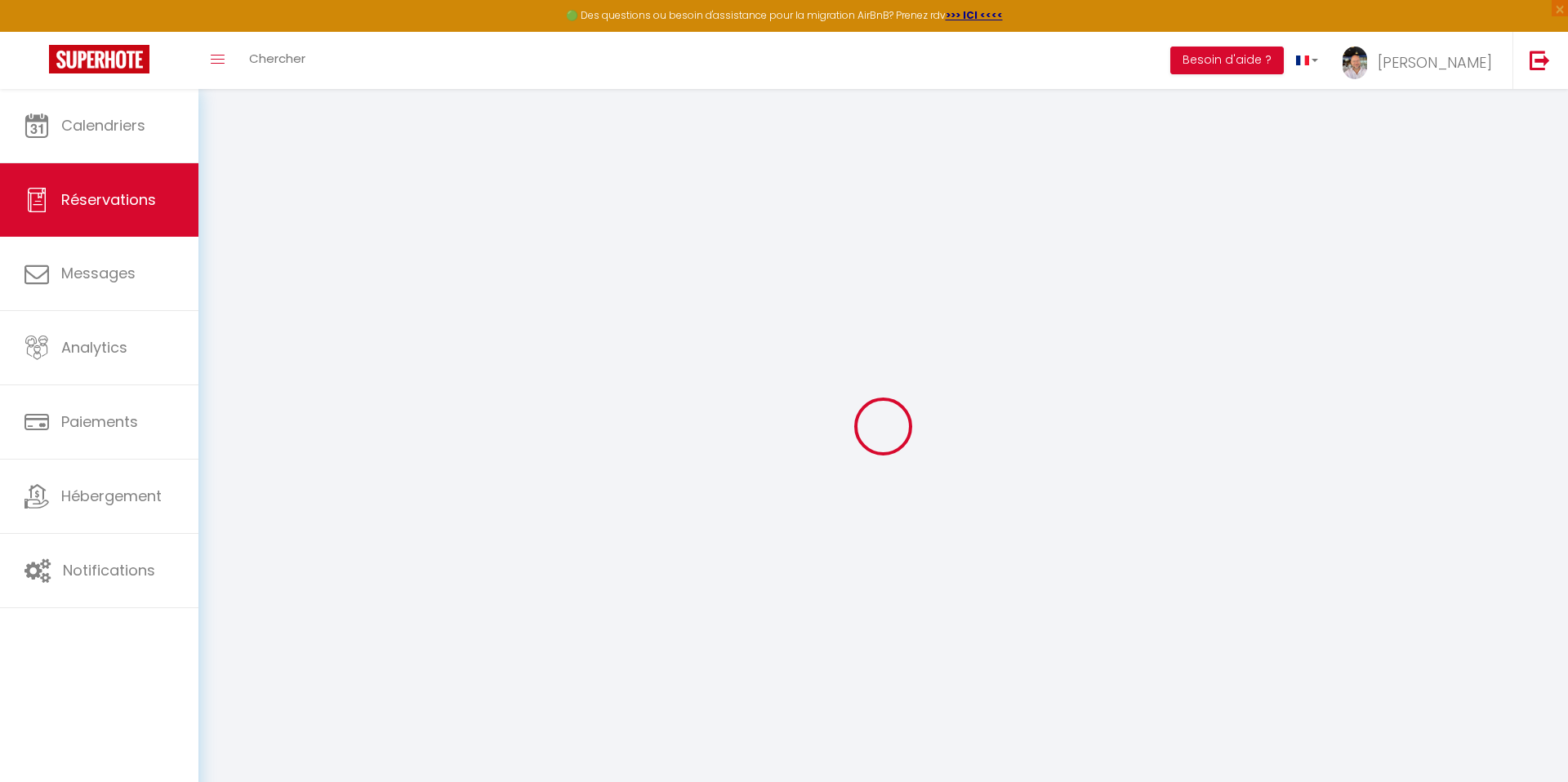
select select
checkbox input "false"
select index
select select
checkbox input "false"
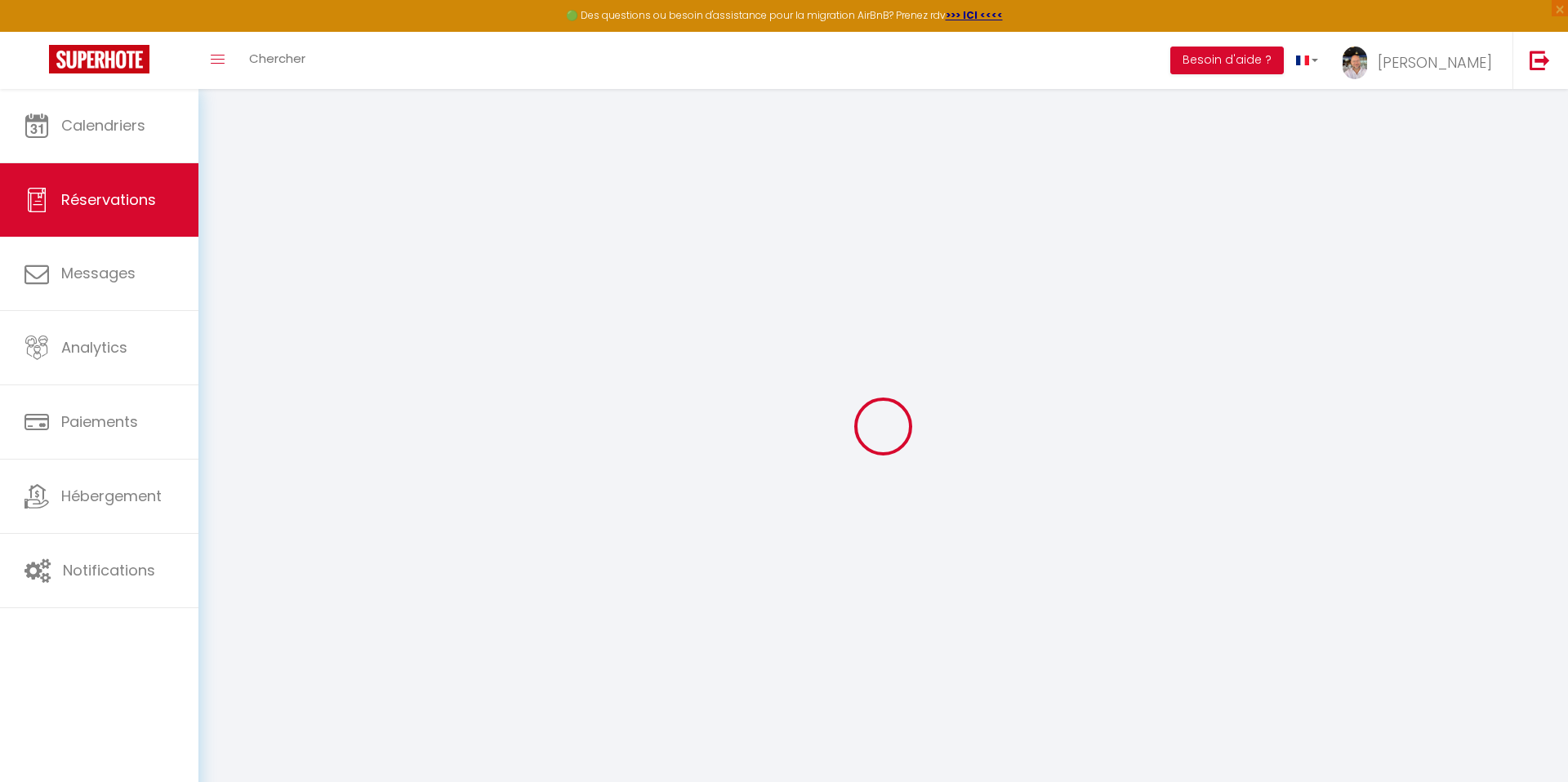
select index
select select
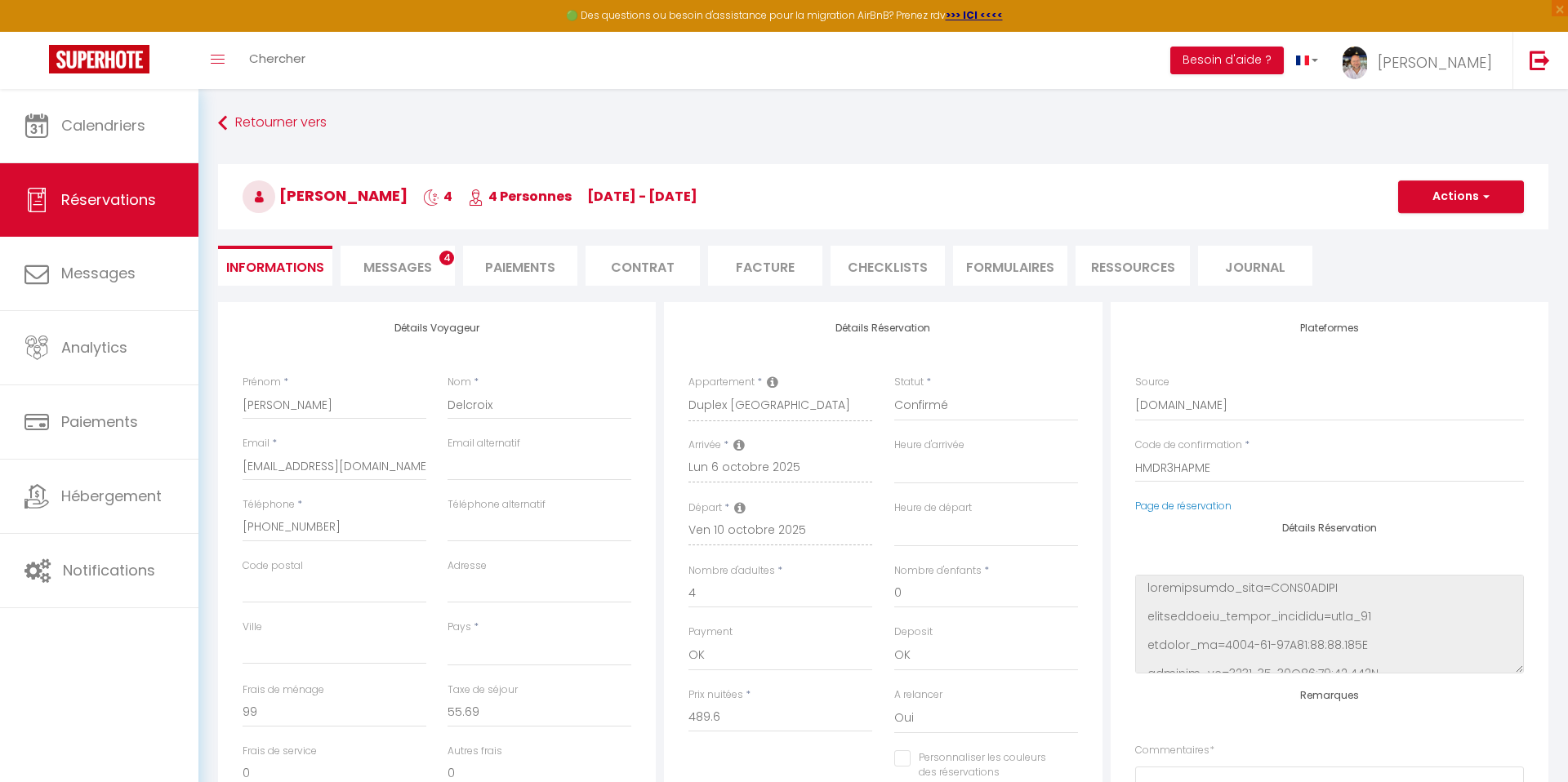
click at [400, 256] on li "Messages 4" at bounding box center [398, 266] width 114 height 40
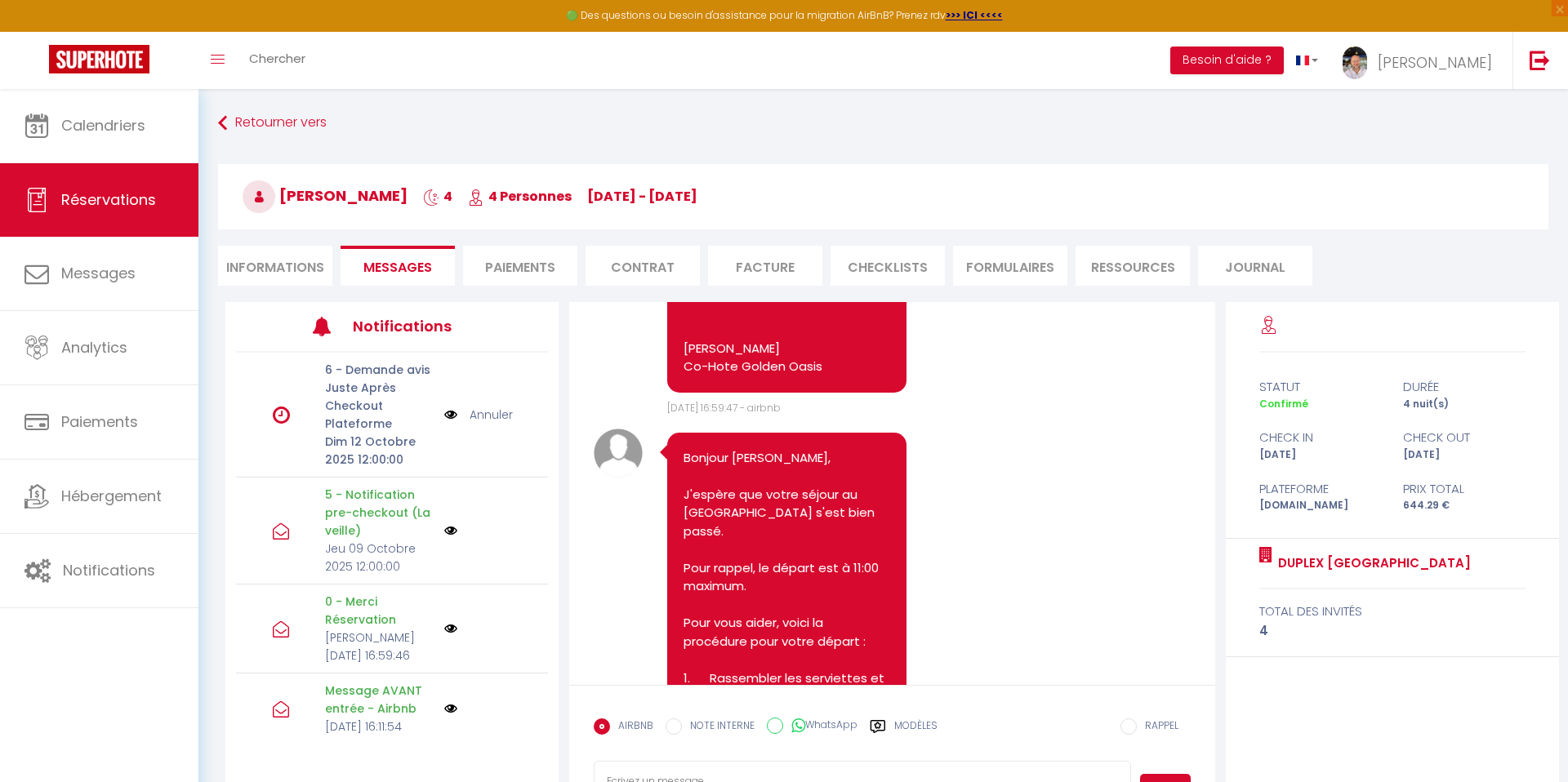
scroll to position [2616, 0]
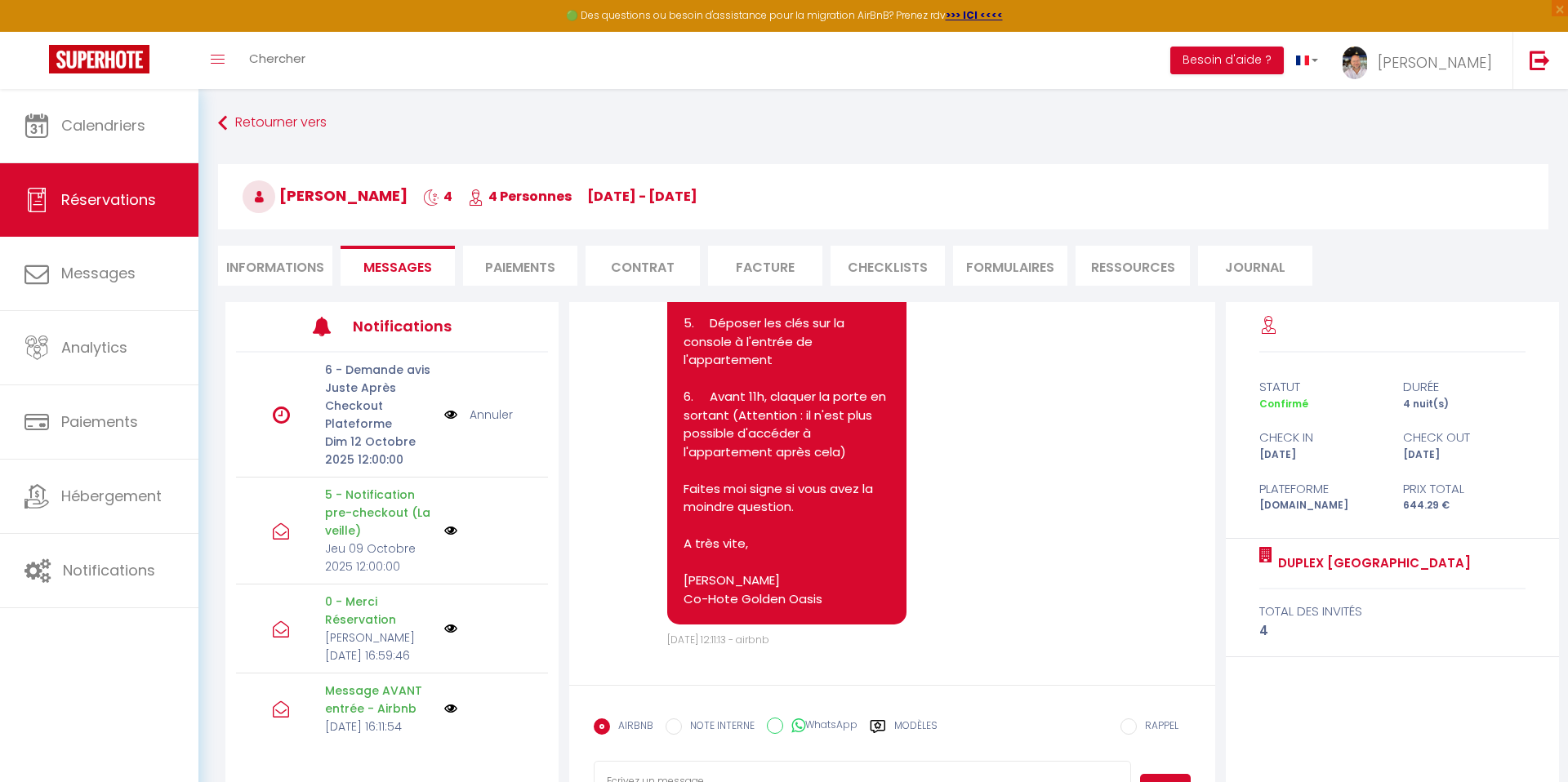
click at [916, 263] on li "CHECKLISTS" at bounding box center [887, 266] width 114 height 40
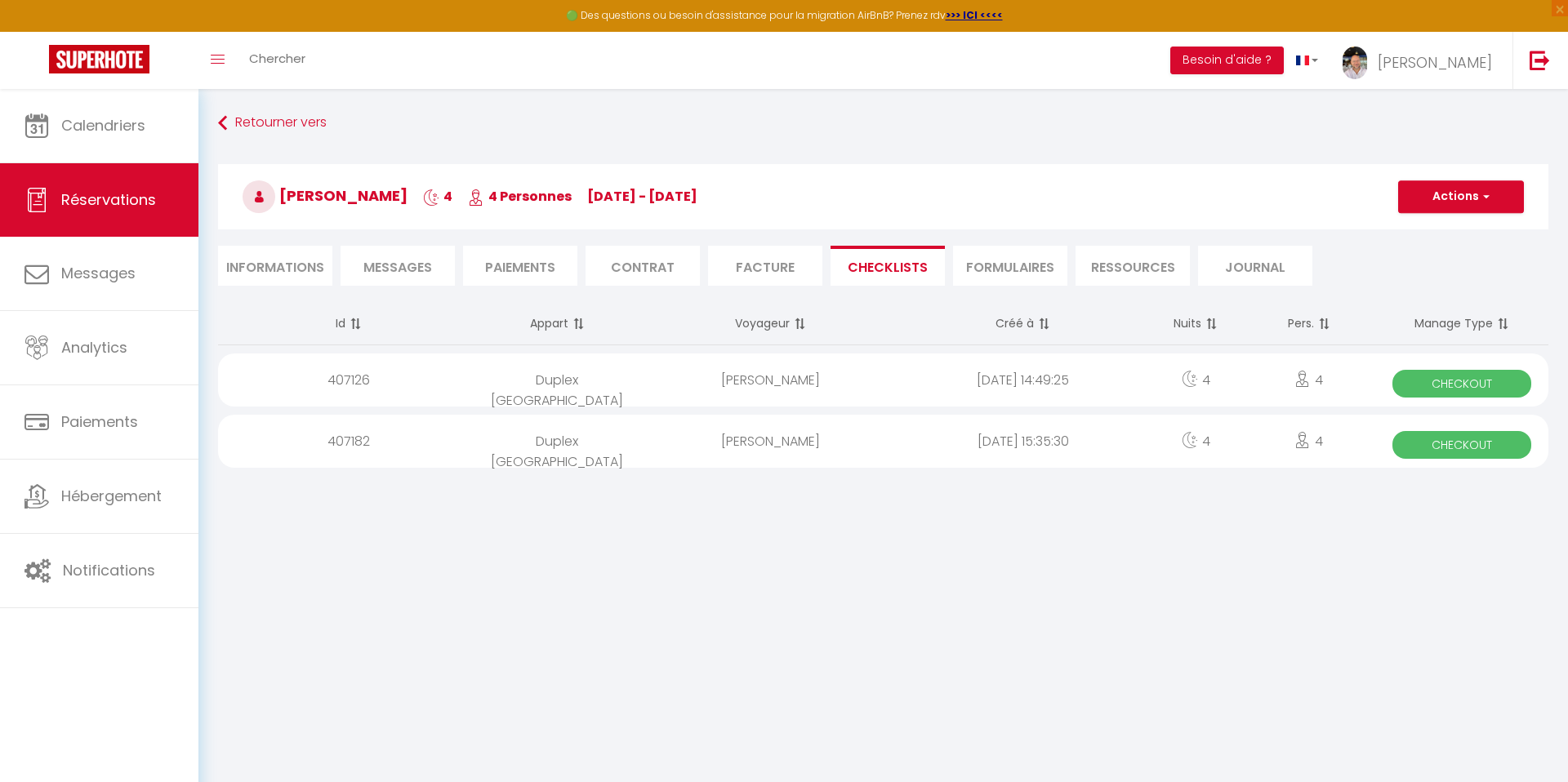
click at [816, 383] on div "[PERSON_NAME]" at bounding box center [769, 380] width 253 height 53
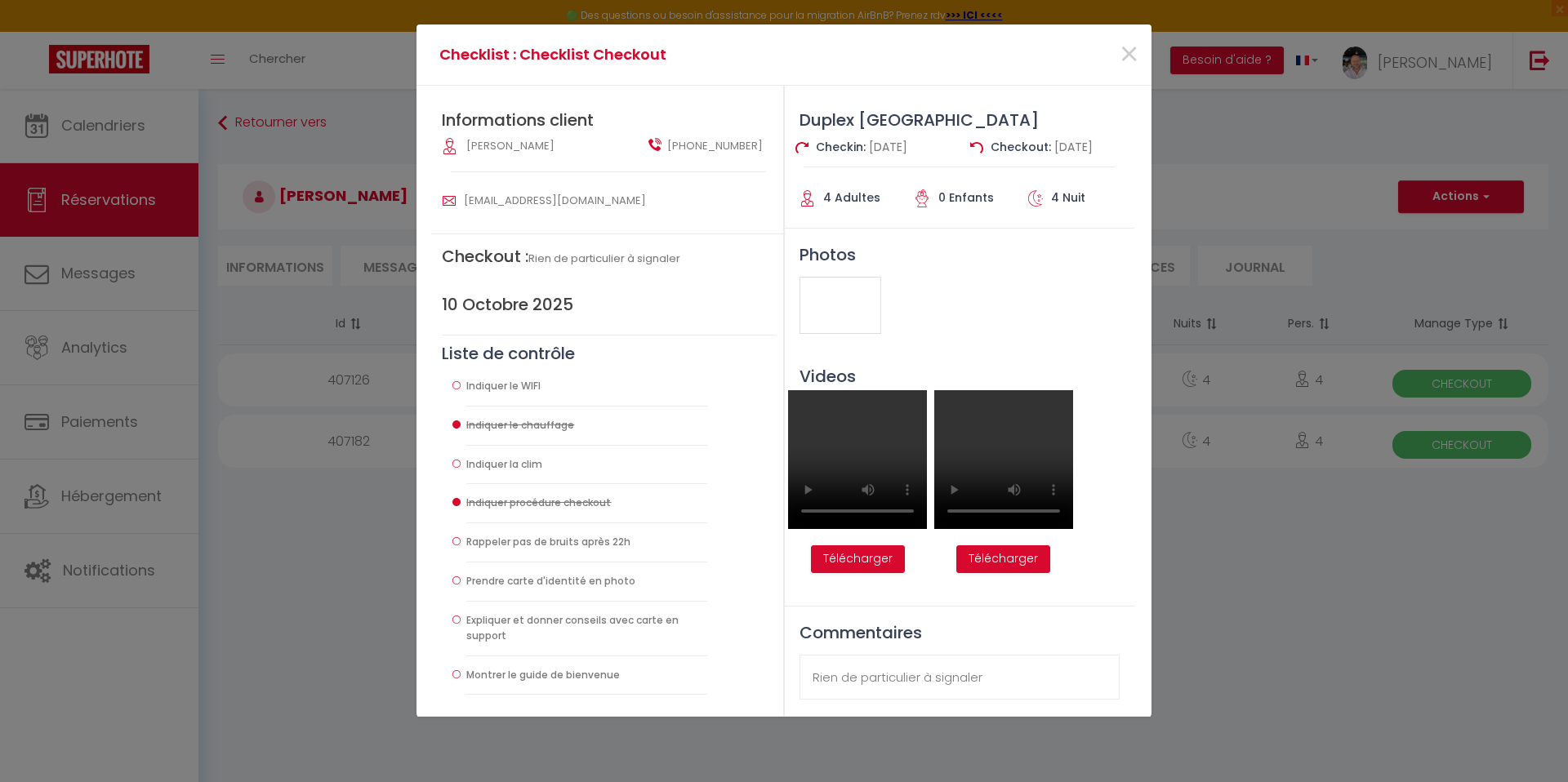
click at [892, 446] on video at bounding box center [857, 459] width 139 height 139
click at [1127, 47] on span "×" at bounding box center [1129, 55] width 21 height 49
